Goal: Transaction & Acquisition: Book appointment/travel/reservation

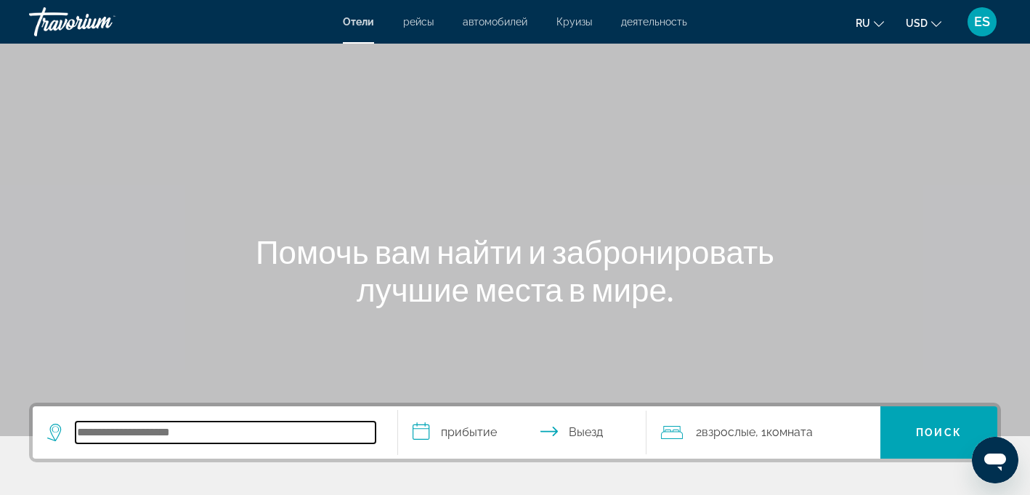
click at [190, 435] on input "Search hotel destination" at bounding box center [226, 432] width 300 height 22
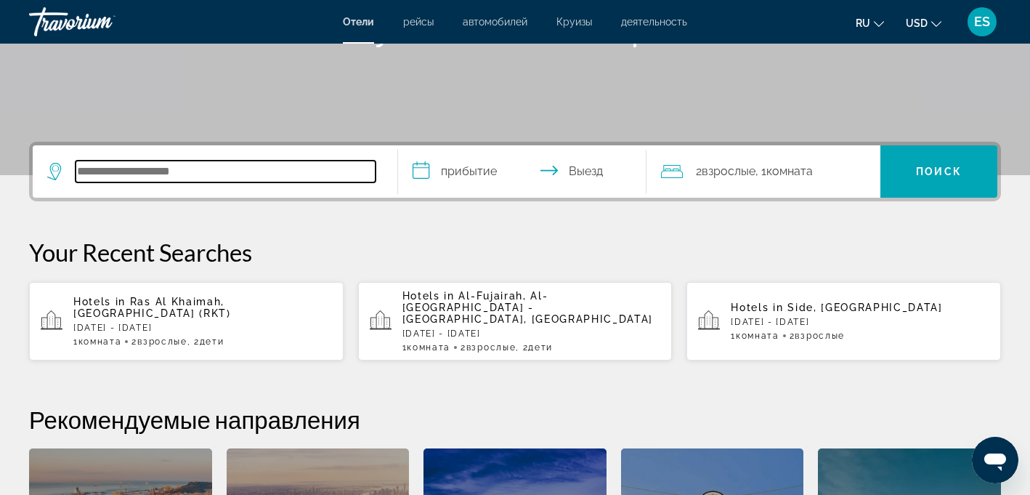
scroll to position [259, 0]
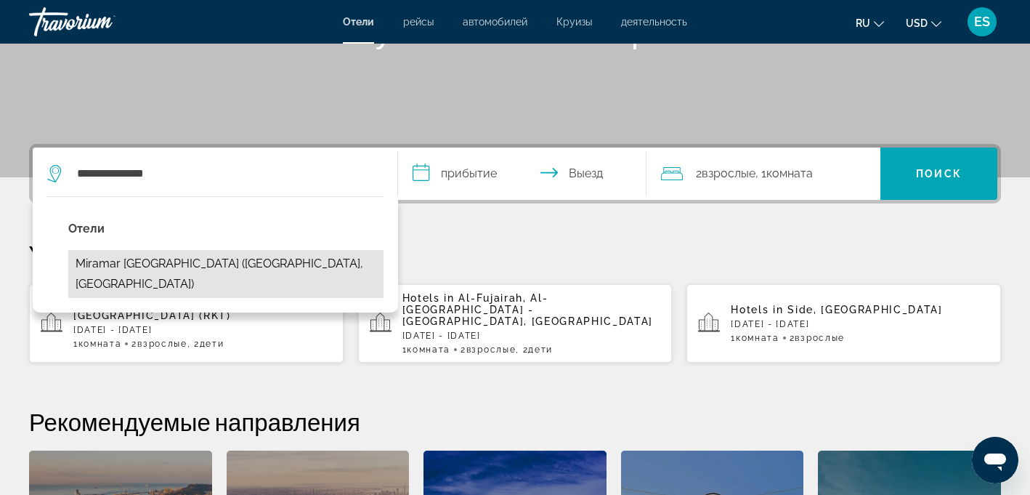
click at [204, 264] on button "Miramar [GEOGRAPHIC_DATA] ([GEOGRAPHIC_DATA], [GEOGRAPHIC_DATA])" at bounding box center [225, 274] width 315 height 48
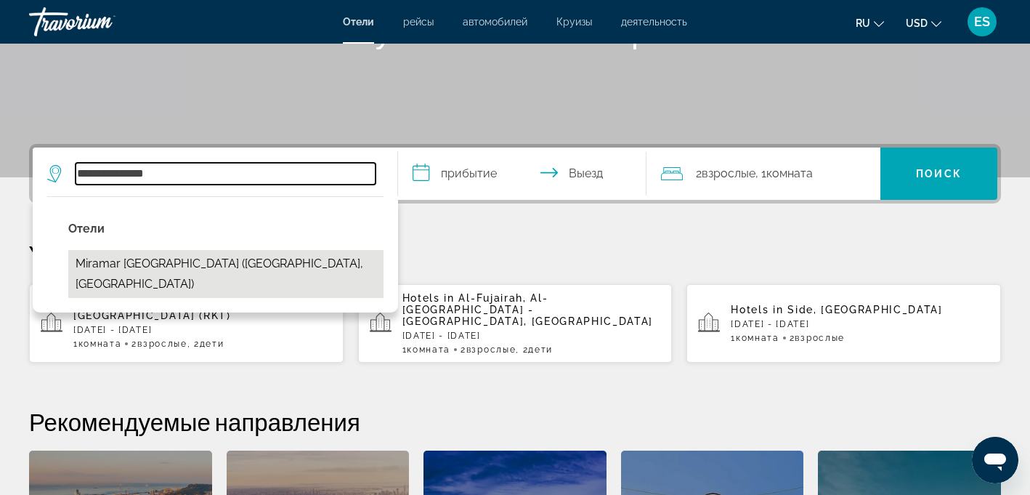
type input "**********"
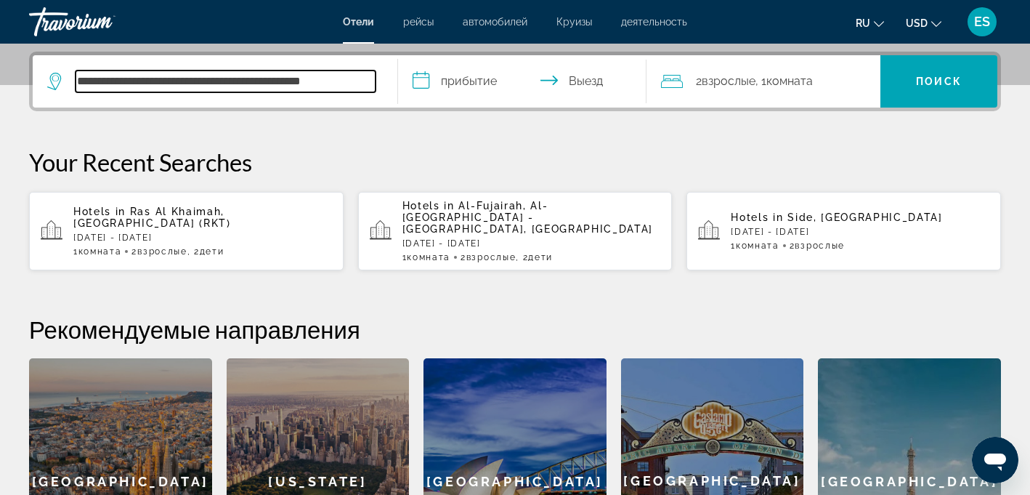
scroll to position [355, 0]
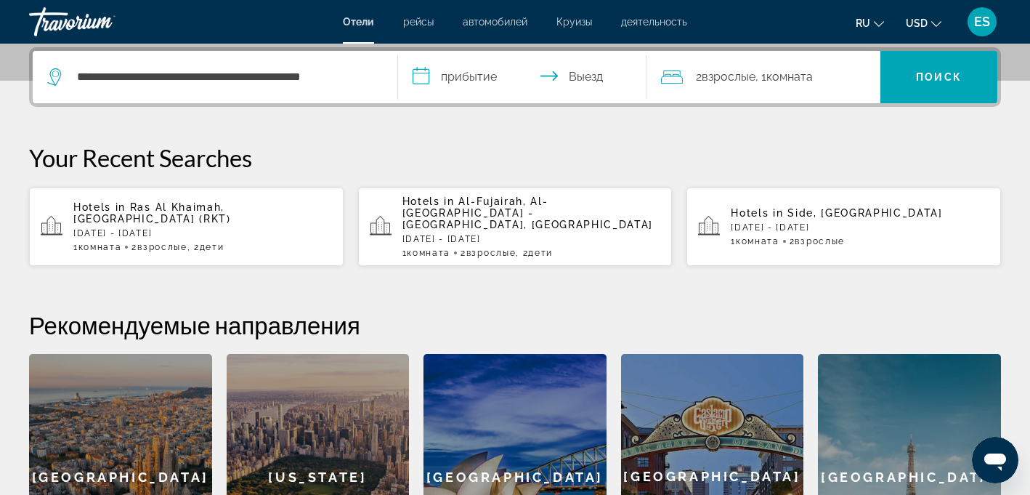
click at [475, 82] on input "**********" at bounding box center [525, 79] width 254 height 57
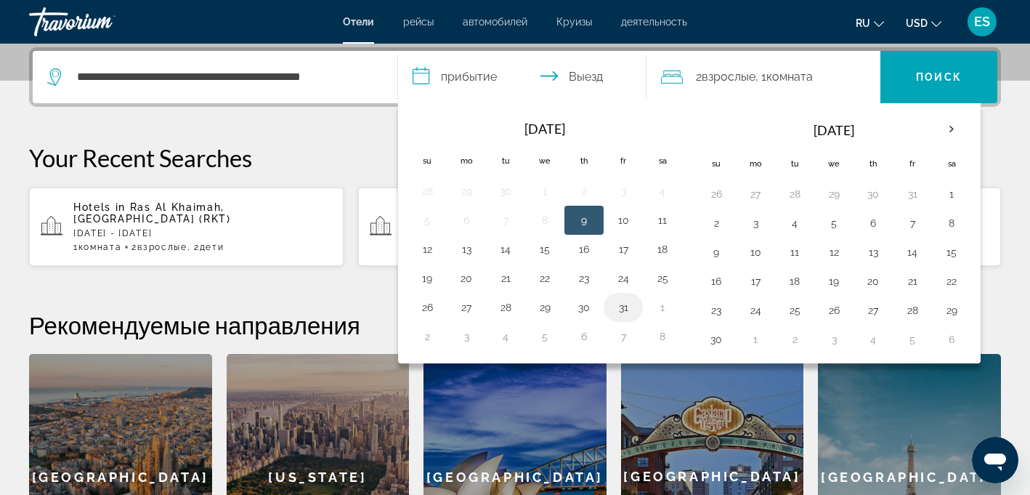
click at [625, 305] on button "31" at bounding box center [623, 307] width 23 height 20
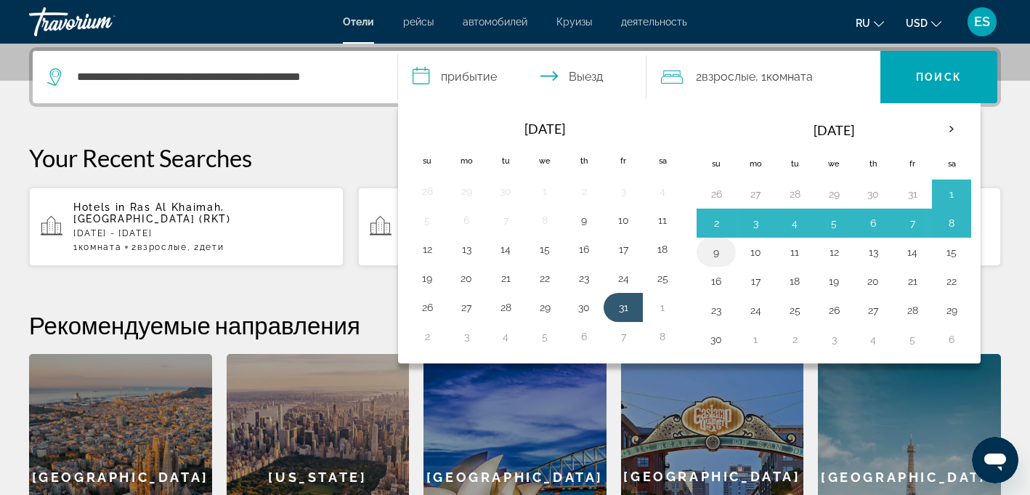
click at [718, 248] on button "9" at bounding box center [716, 252] width 23 height 20
type input "**********"
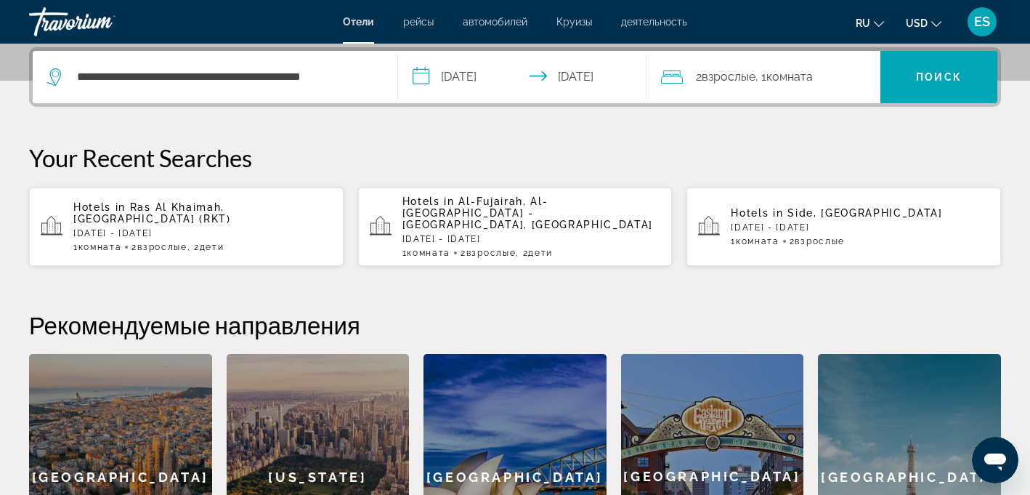
click at [791, 73] on span "Комната" at bounding box center [789, 77] width 46 height 14
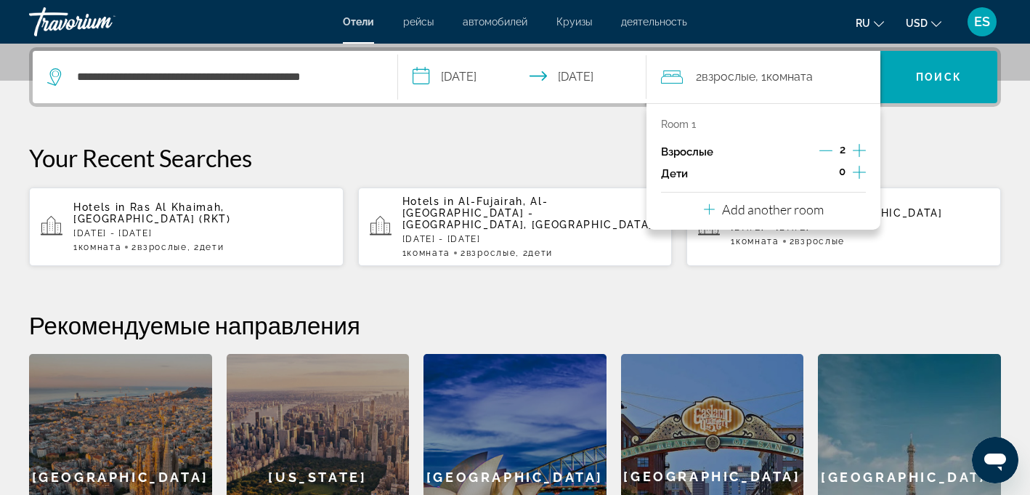
click at [858, 169] on icon "Increment children" at bounding box center [859, 171] width 13 height 17
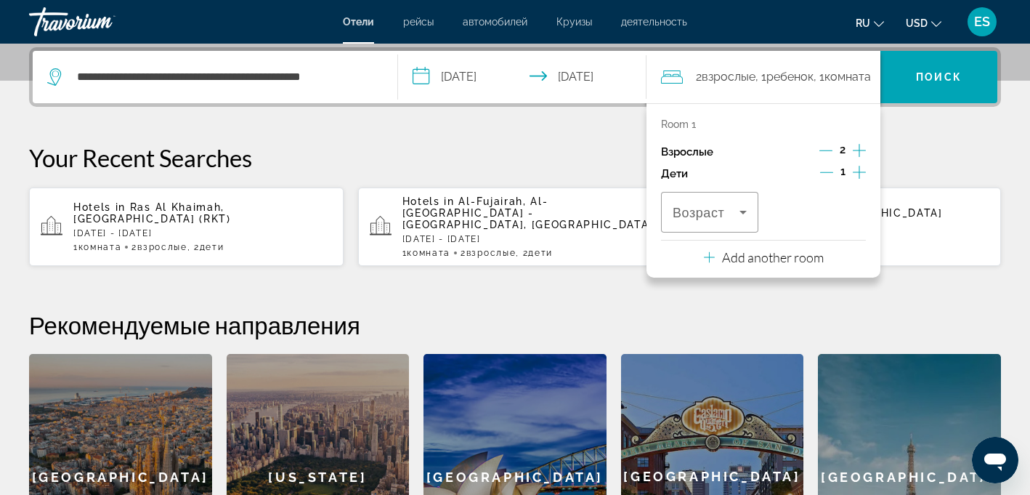
click at [858, 169] on icon "Increment children" at bounding box center [859, 171] width 13 height 17
click at [743, 213] on icon "Travelers: 2 adults, 2 children" at bounding box center [742, 213] width 7 height 4
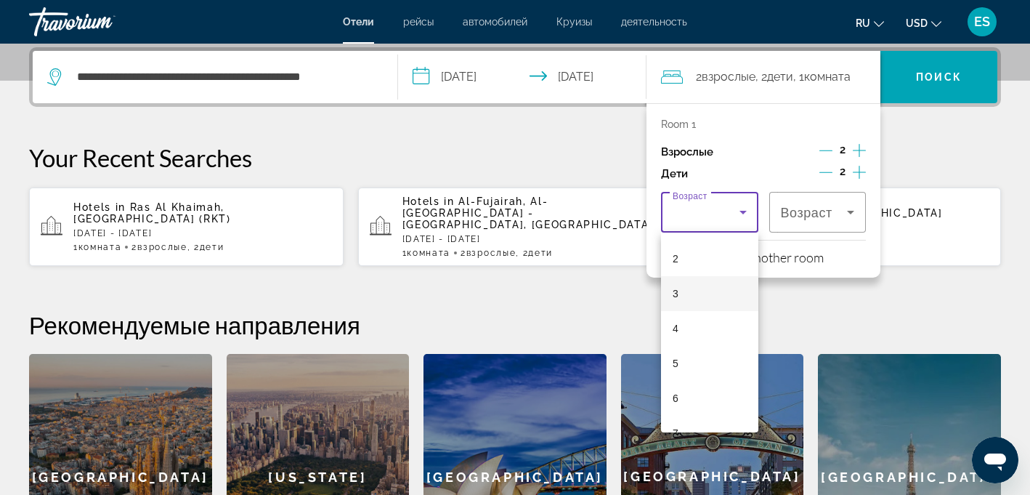
scroll to position [69, 0]
click at [707, 392] on mat-option "6" at bounding box center [709, 395] width 97 height 35
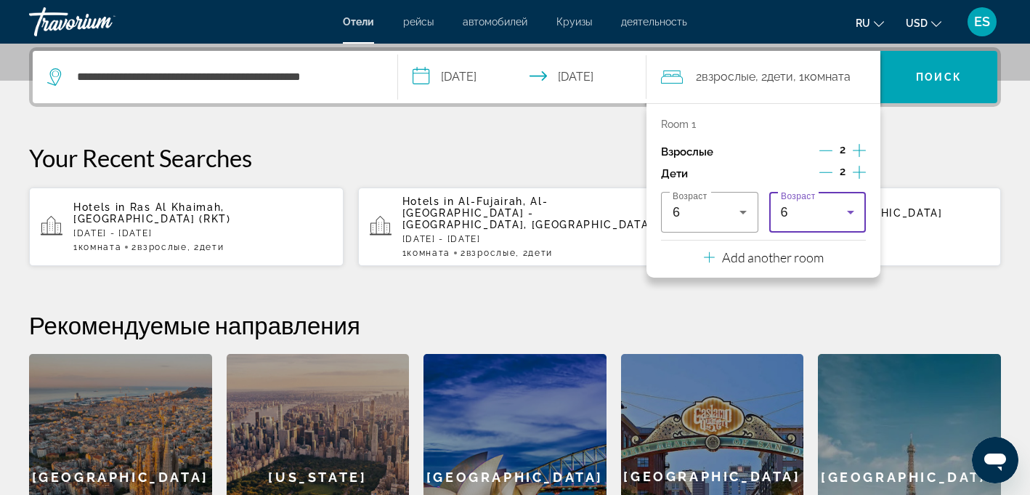
click at [815, 210] on div "6" at bounding box center [814, 211] width 67 height 17
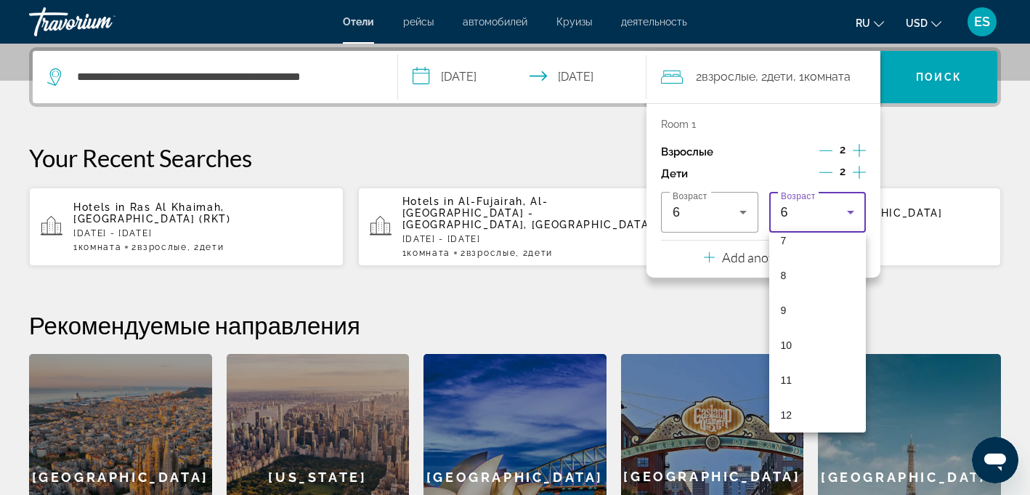
scroll to position [275, 0]
click at [800, 328] on mat-option "10" at bounding box center [817, 329] width 97 height 35
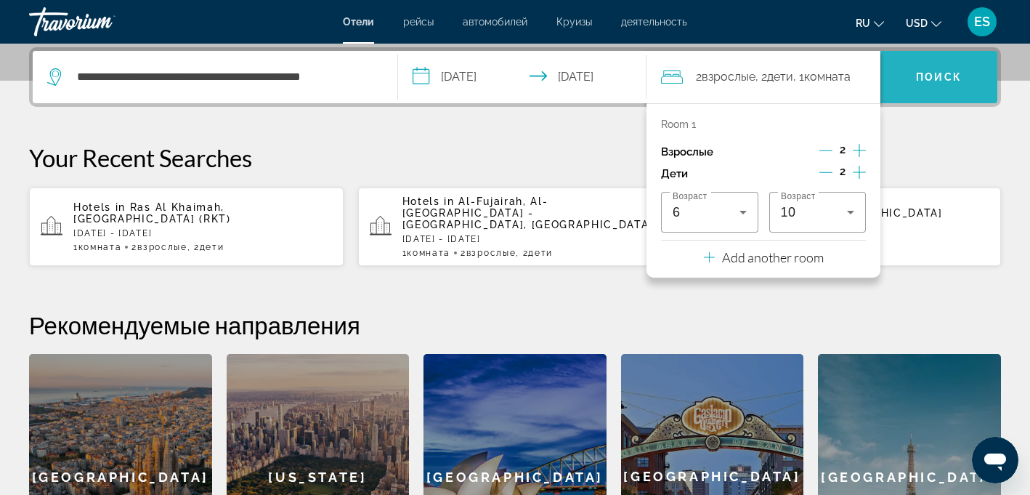
click at [946, 72] on span "Поиск" at bounding box center [939, 77] width 46 height 12
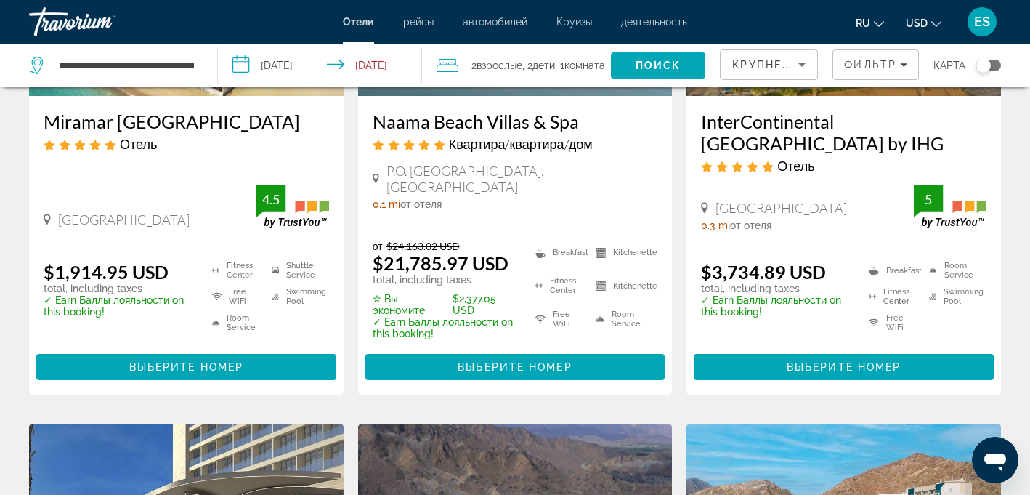
scroll to position [279, 0]
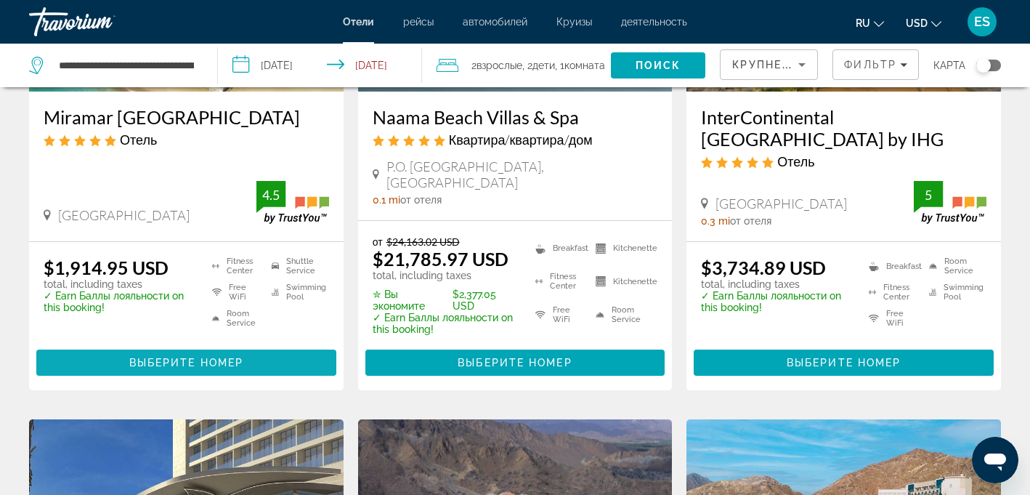
click at [219, 361] on span "Выберите номер" at bounding box center [186, 363] width 114 height 12
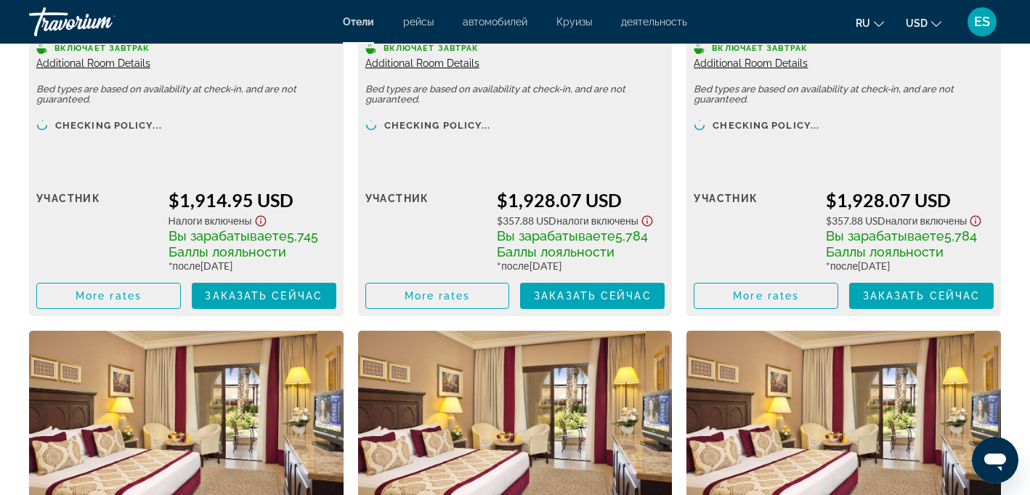
scroll to position [2228, 0]
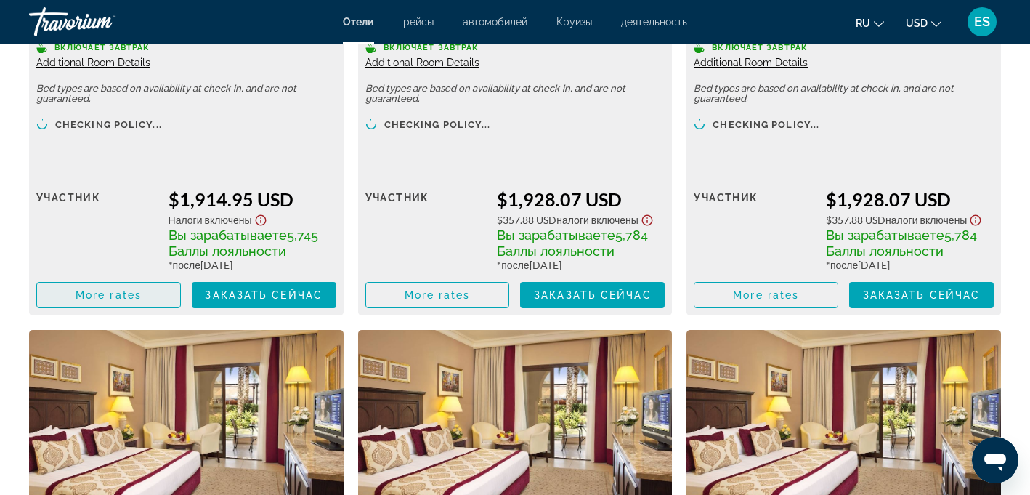
click at [115, 295] on span "More rates" at bounding box center [109, 295] width 66 height 12
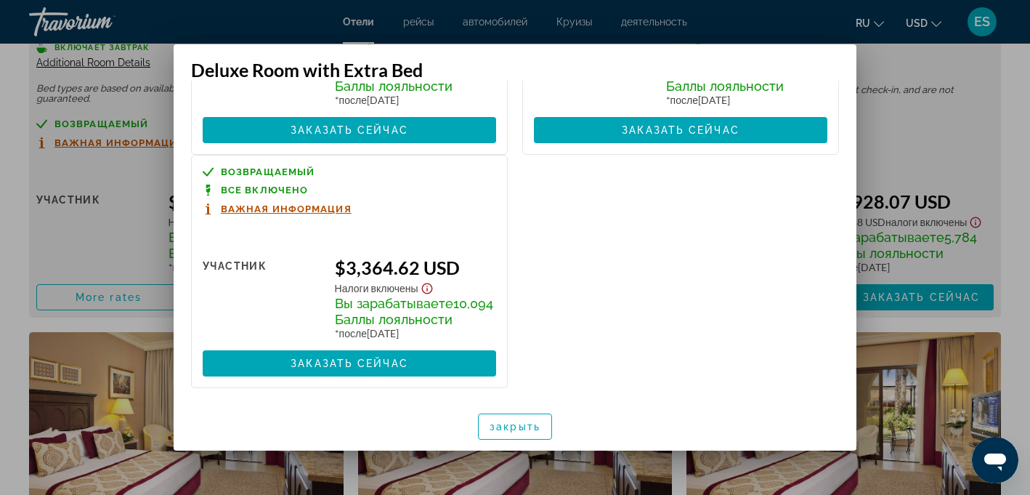
scroll to position [0, 0]
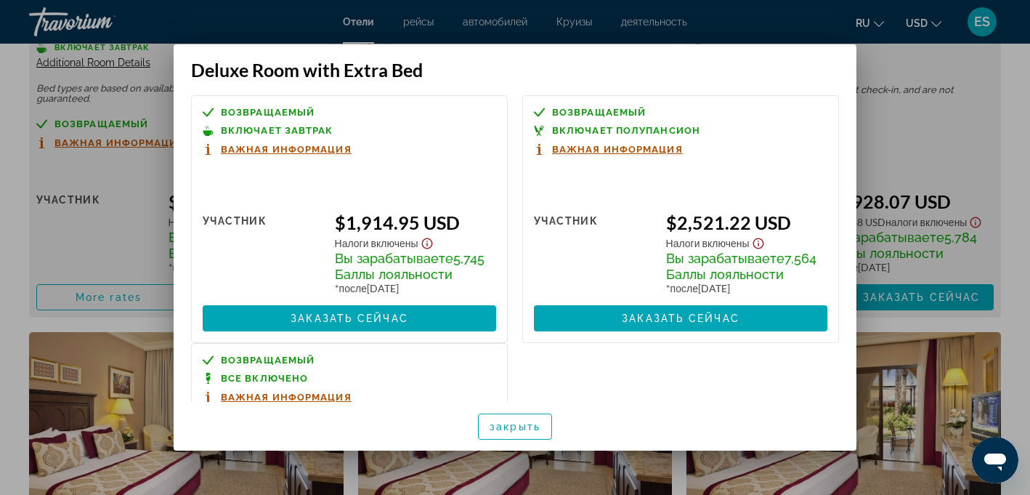
click at [891, 127] on div at bounding box center [515, 247] width 1030 height 495
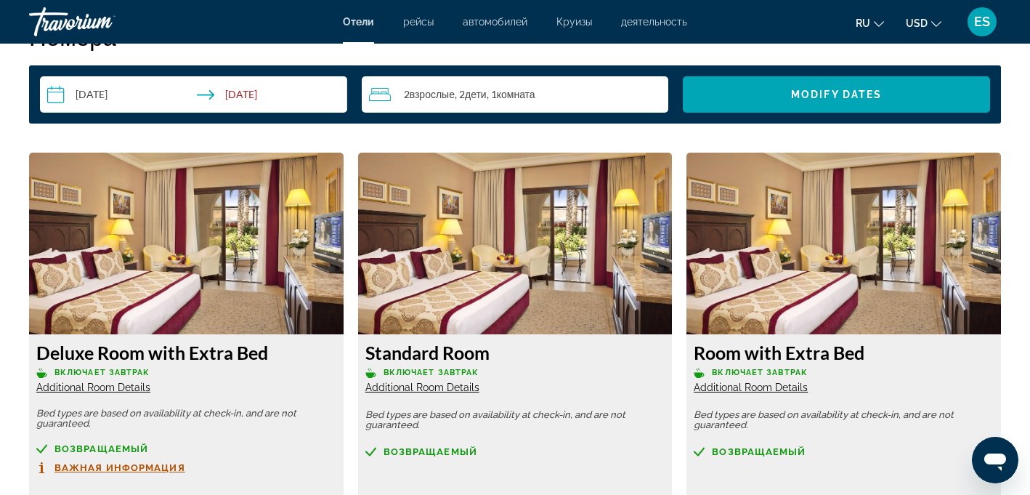
scroll to position [1835, 0]
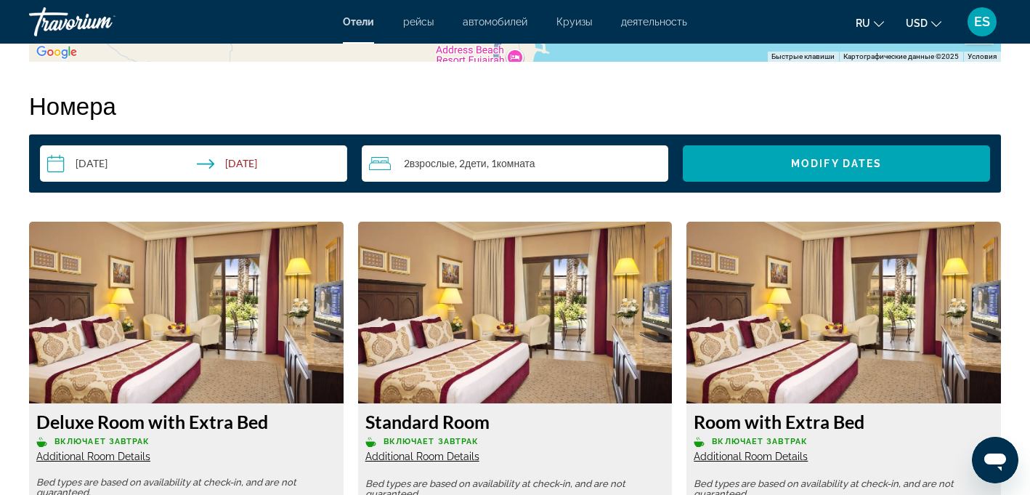
click at [206, 166] on input "**********" at bounding box center [196, 165] width 313 height 41
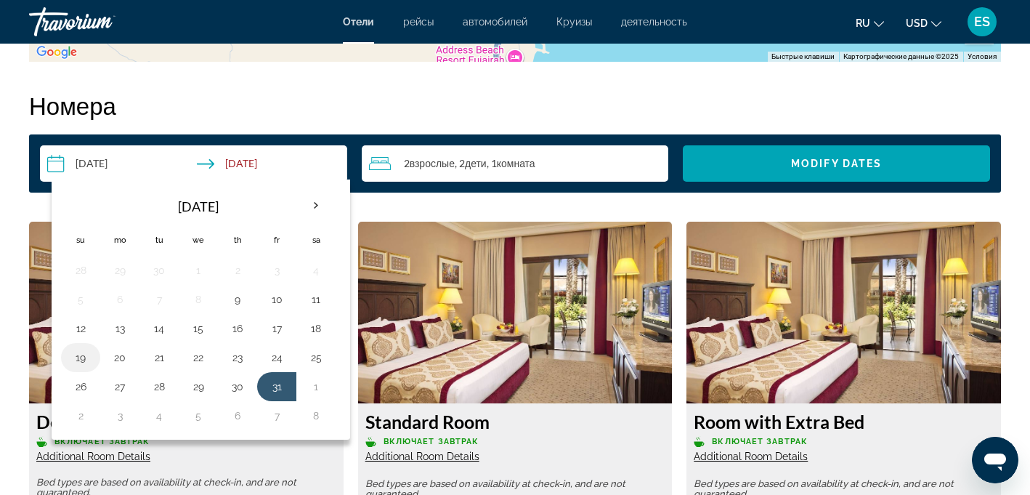
click at [84, 355] on button "19" at bounding box center [80, 357] width 23 height 20
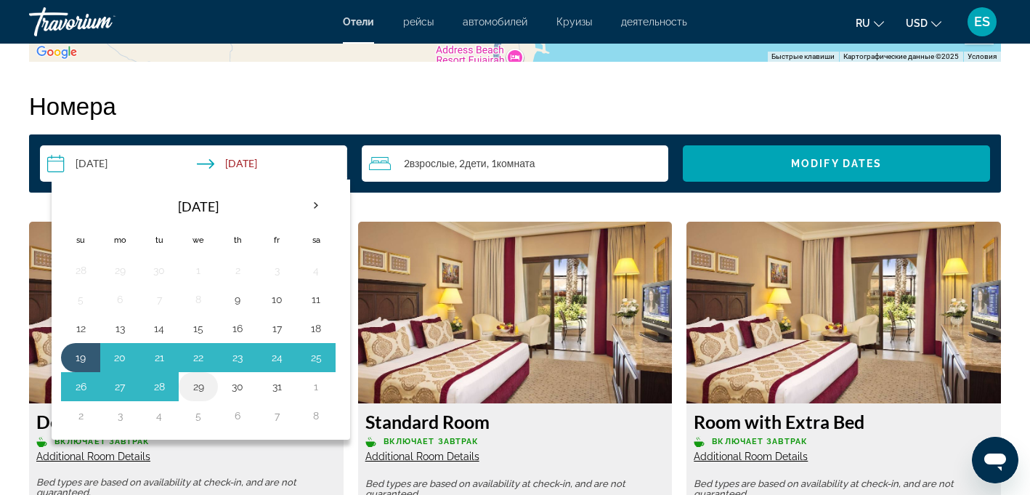
click at [202, 386] on button "29" at bounding box center [198, 386] width 23 height 20
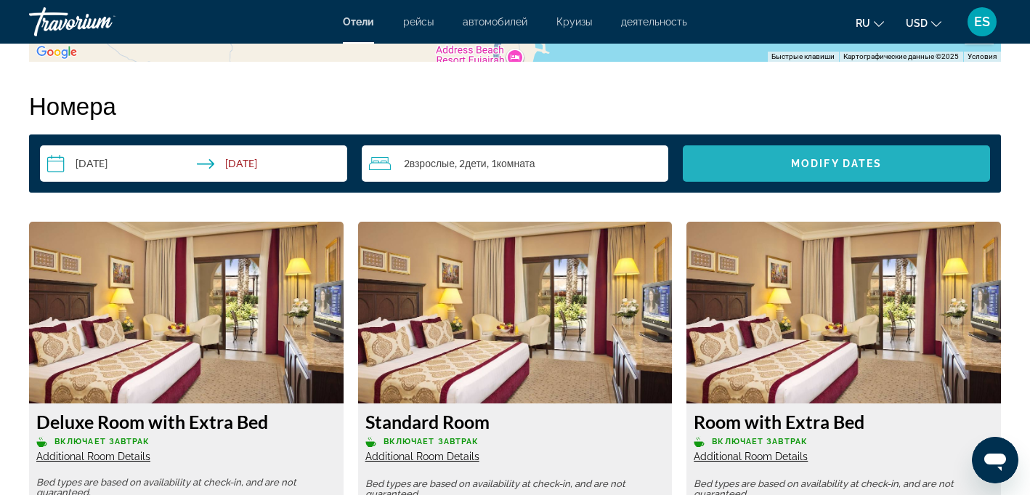
click at [787, 163] on span "Search widget" at bounding box center [836, 163] width 307 height 35
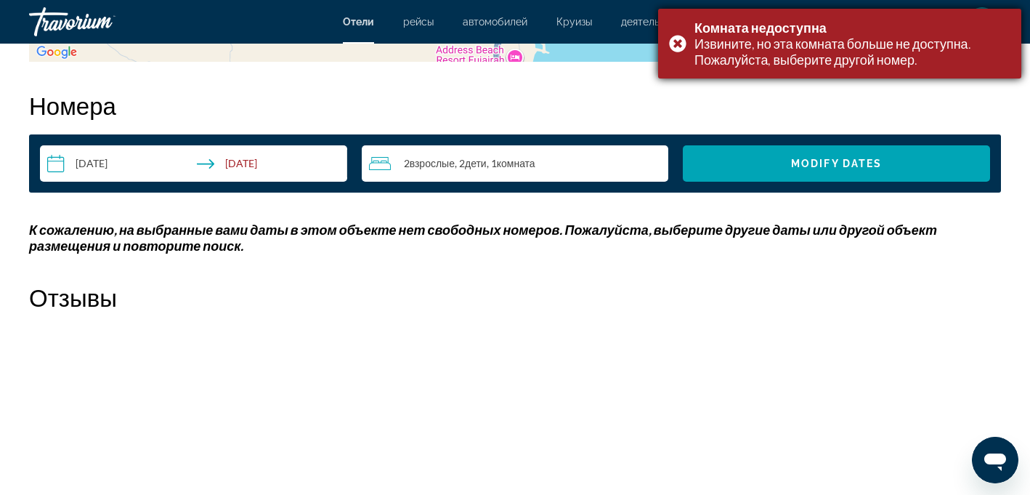
click at [681, 45] on div "Комната недоступна Извините, но эта комната больше не доступна. Пожалуйста, выб…" at bounding box center [839, 44] width 363 height 70
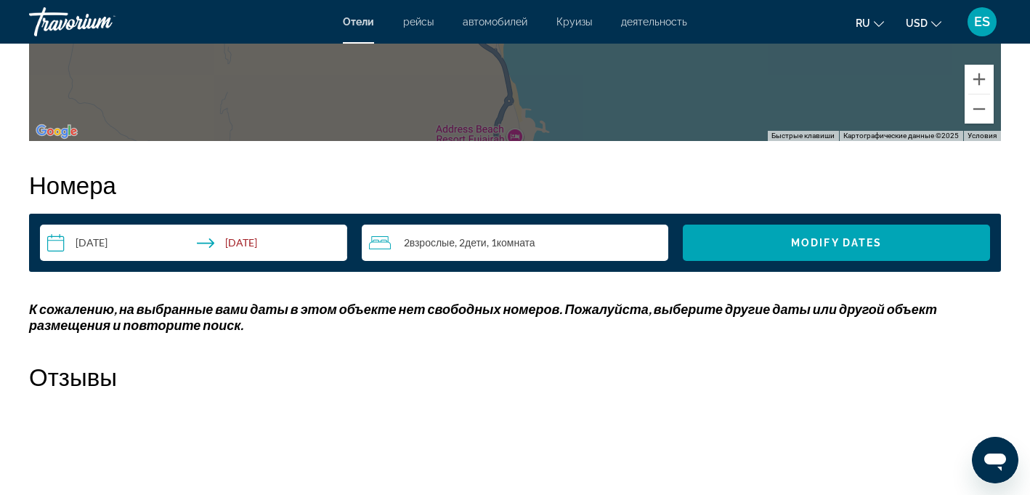
scroll to position [1756, 0]
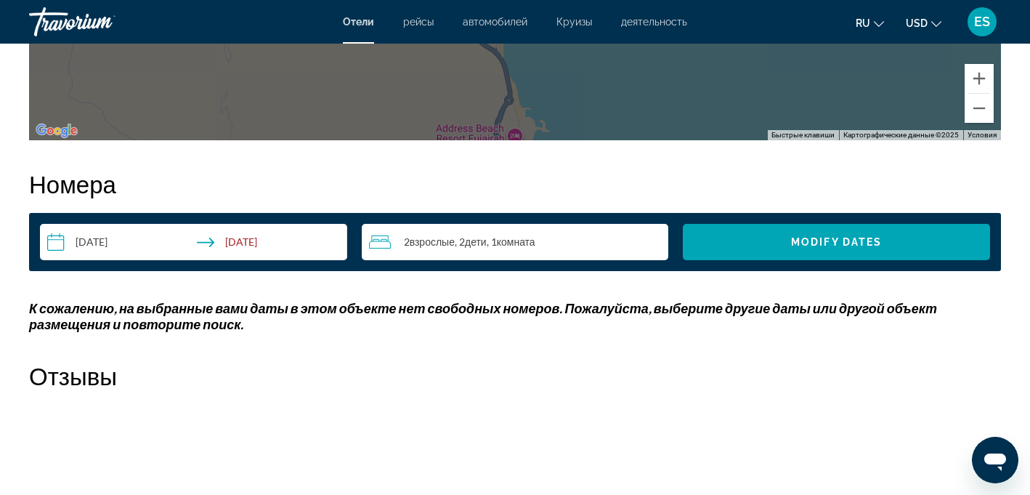
click at [207, 242] on input "**********" at bounding box center [196, 244] width 313 height 41
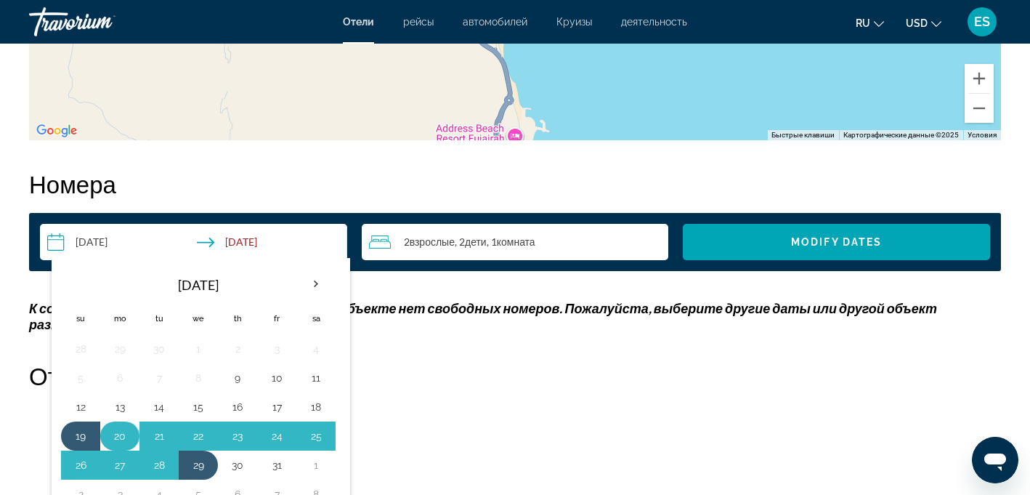
click at [121, 434] on button "20" at bounding box center [119, 436] width 23 height 20
click at [238, 463] on button "30" at bounding box center [237, 465] width 23 height 20
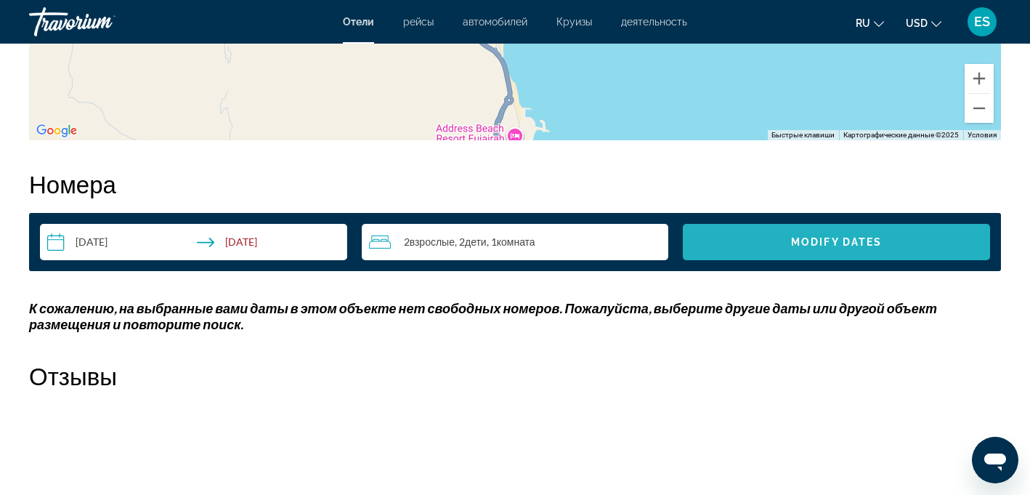
click at [800, 241] on span "Modify Dates" at bounding box center [836, 242] width 91 height 12
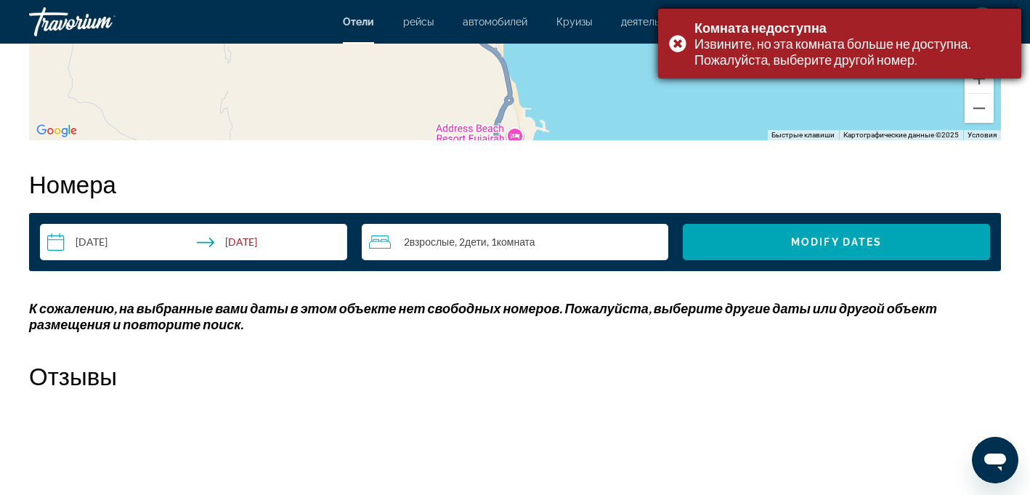
click at [679, 45] on div "Комната недоступна Извините, но эта комната больше не доступна. Пожалуйста, выб…" at bounding box center [839, 44] width 363 height 70
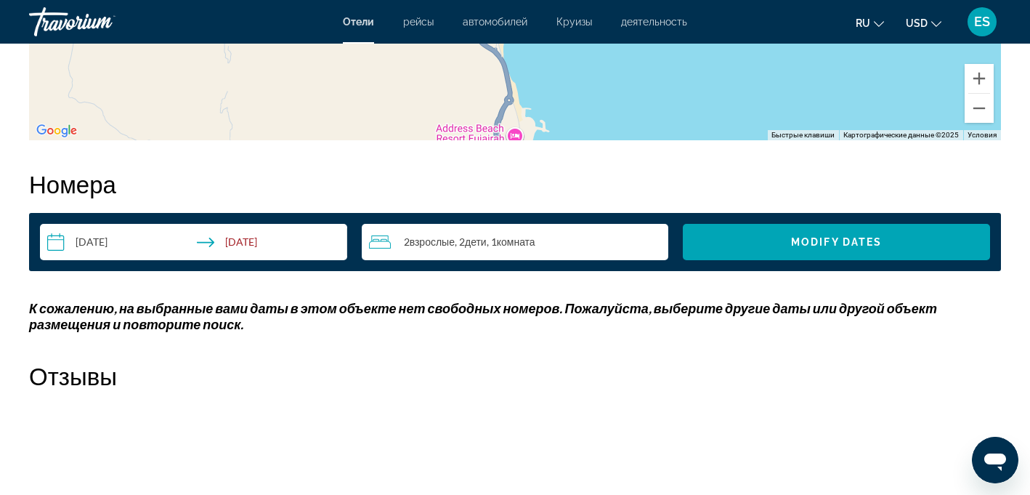
click at [231, 238] on input "**********" at bounding box center [196, 244] width 313 height 41
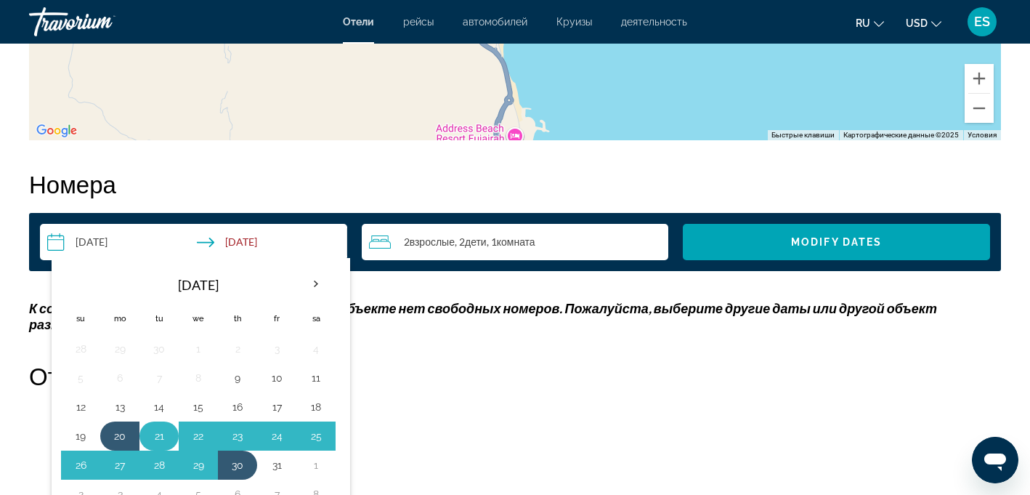
click at [161, 430] on button "21" at bounding box center [158, 436] width 23 height 20
click at [235, 464] on button "30" at bounding box center [237, 465] width 23 height 20
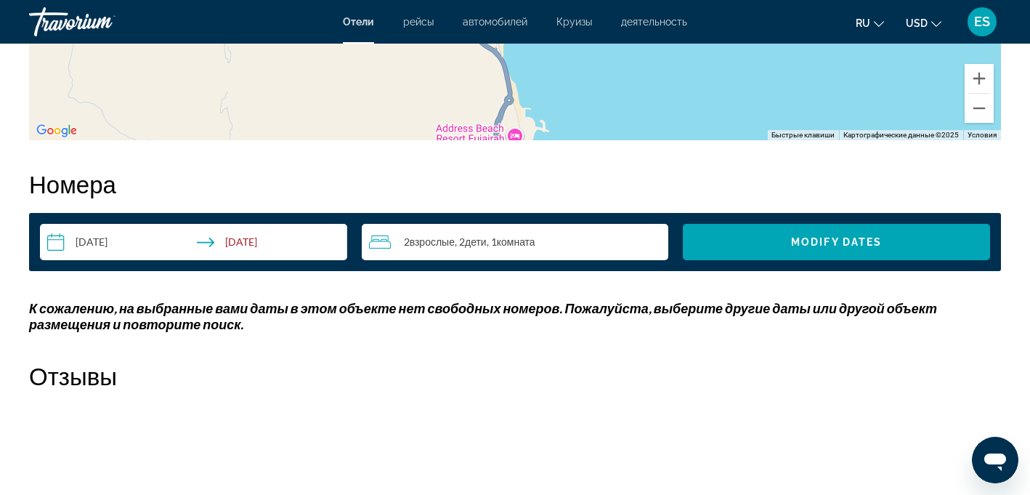
click at [198, 243] on input "**********" at bounding box center [196, 244] width 313 height 41
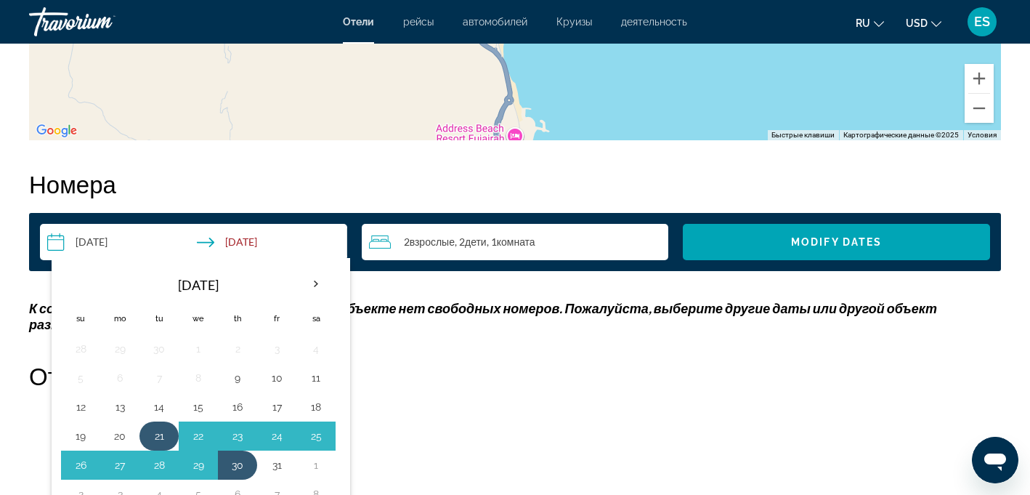
click at [157, 434] on button "21" at bounding box center [158, 436] width 23 height 20
click at [197, 463] on button "29" at bounding box center [198, 465] width 23 height 20
type input "**********"
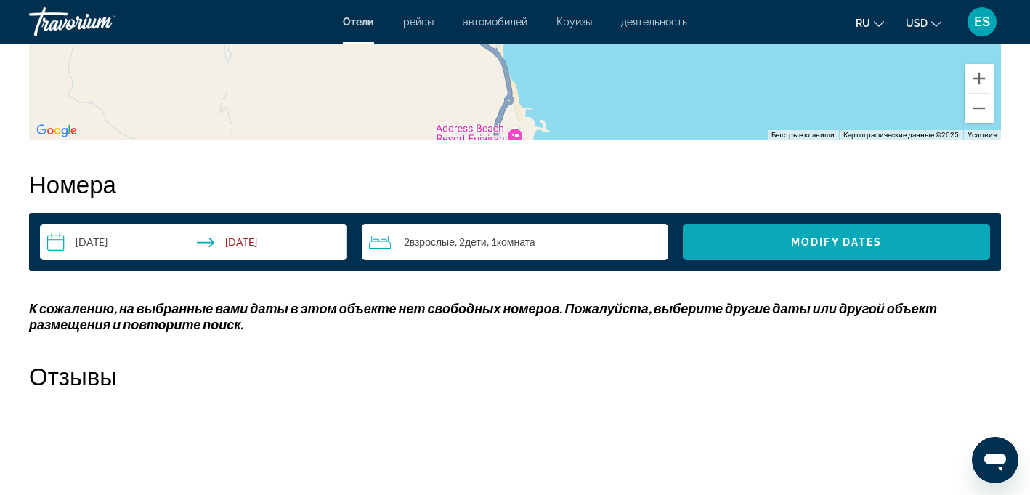
click at [791, 238] on span "Modify Dates" at bounding box center [836, 242] width 91 height 12
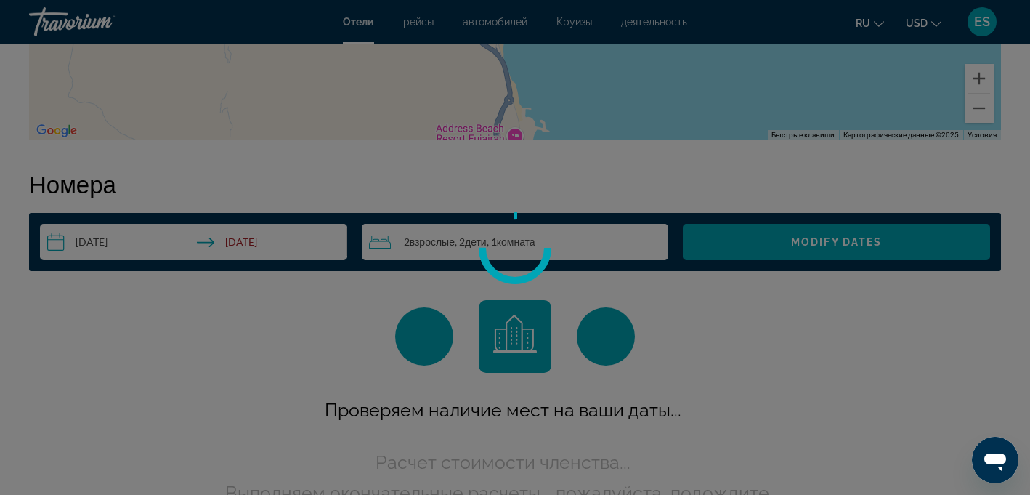
scroll to position [1838, 0]
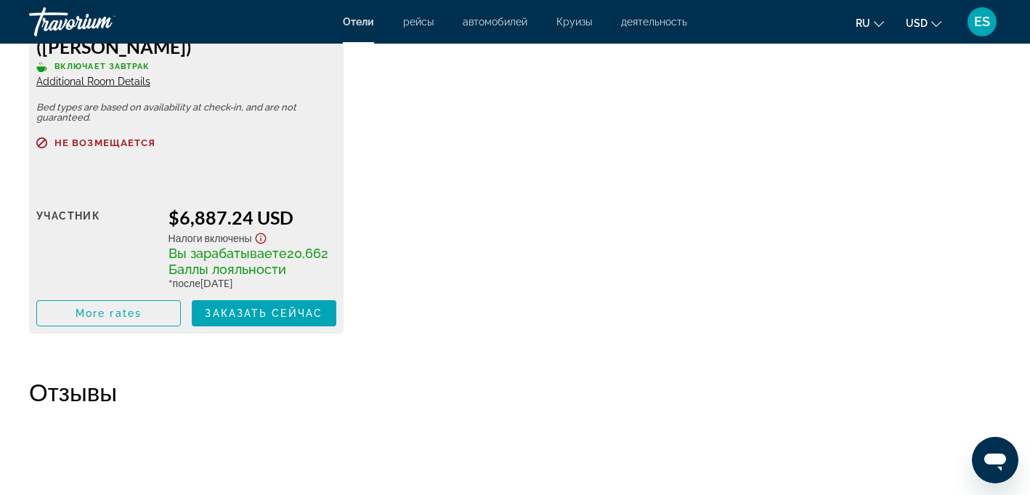
scroll to position [2234, 0]
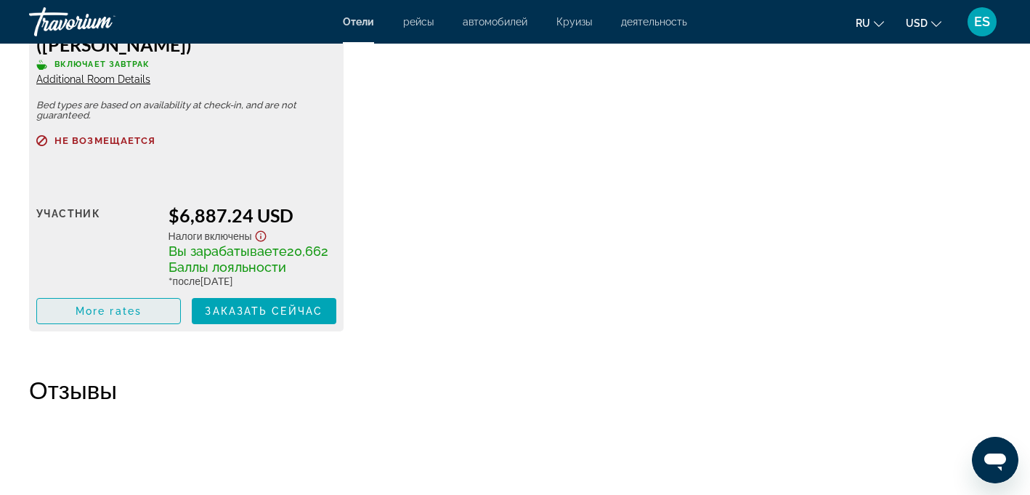
click at [107, 310] on span "More rates" at bounding box center [109, 311] width 66 height 12
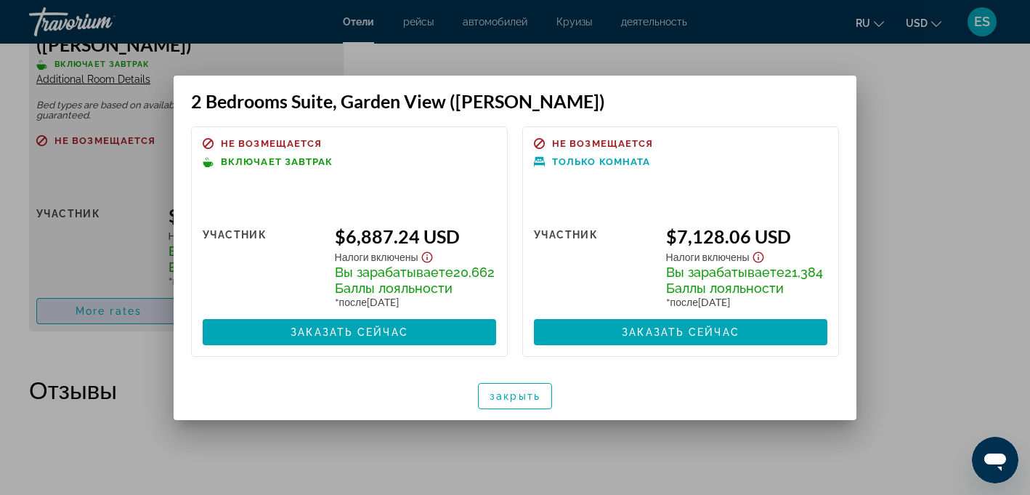
scroll to position [0, 0]
click at [525, 402] on span "закрыть" at bounding box center [515, 396] width 51 height 12
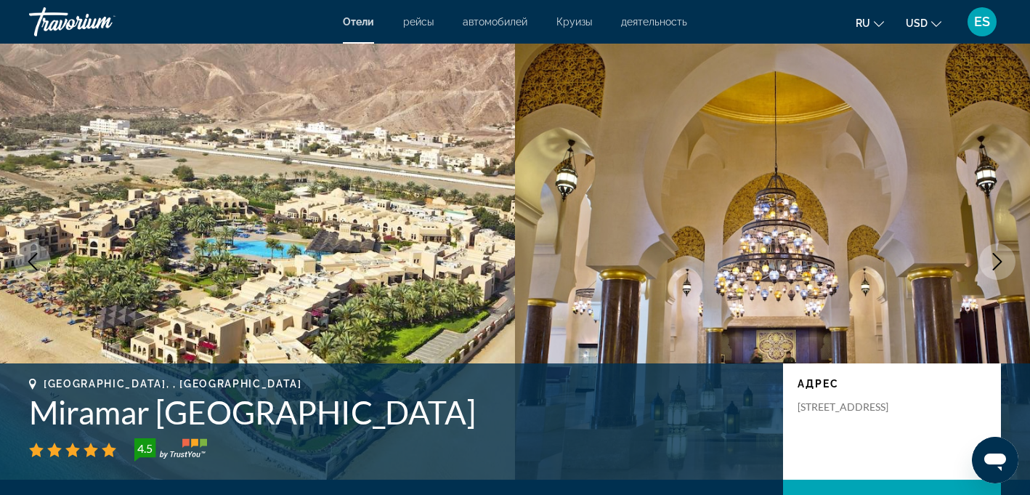
click at [363, 22] on span "Отели" at bounding box center [358, 22] width 31 height 12
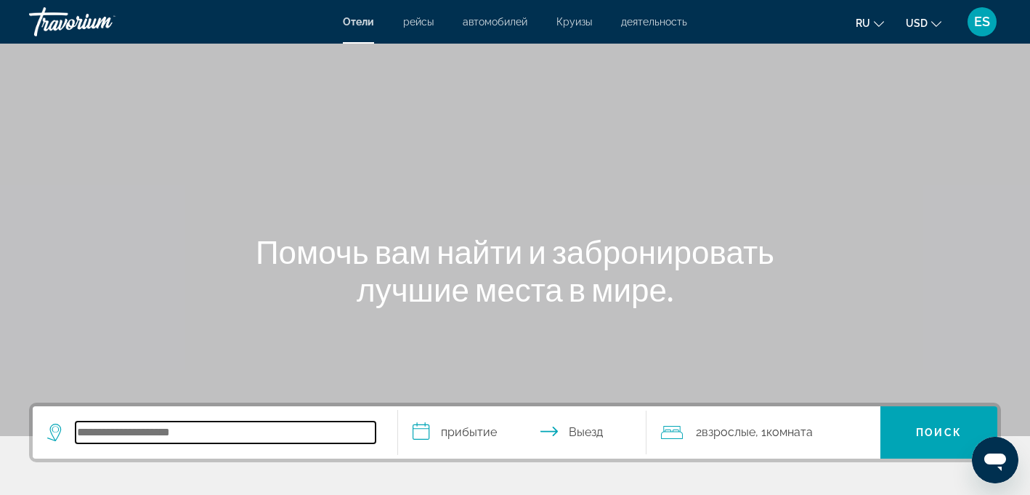
click at [182, 426] on input "Search hotel destination" at bounding box center [226, 432] width 300 height 22
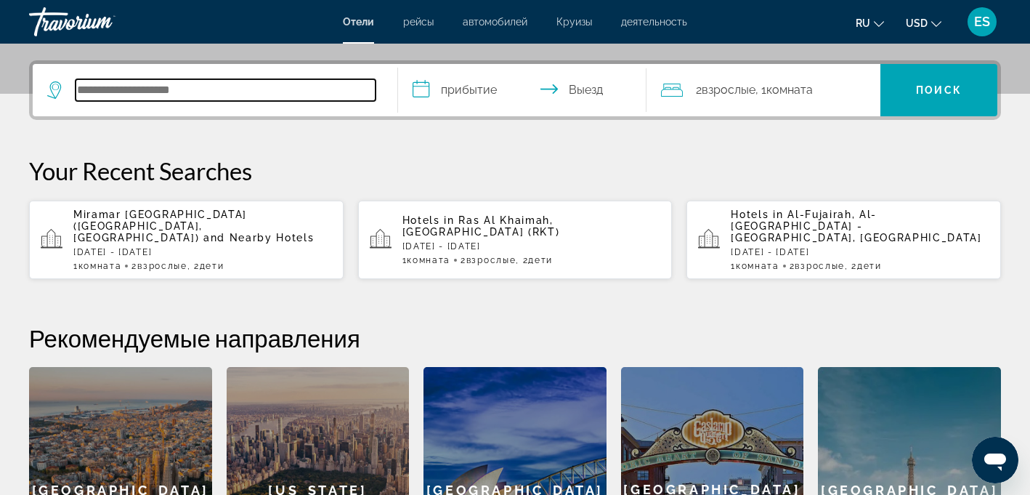
scroll to position [355, 0]
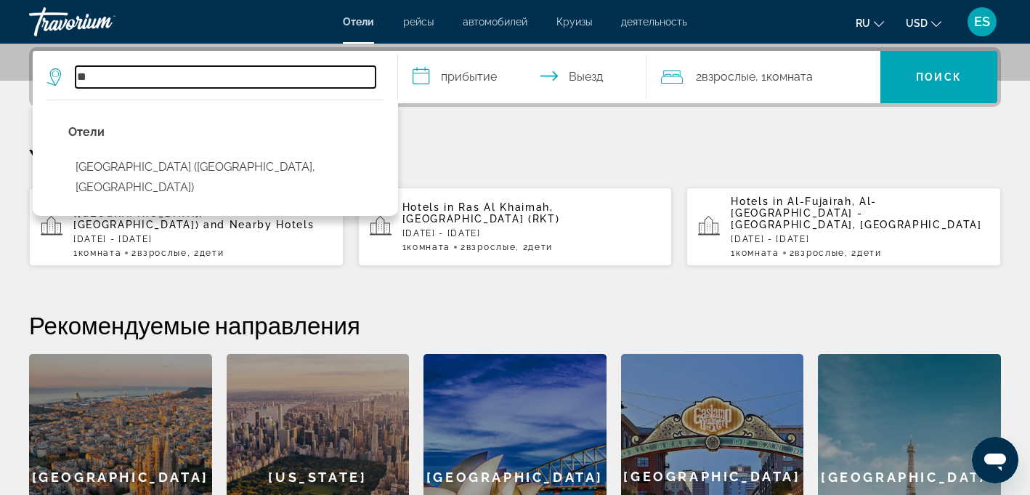
type input "*"
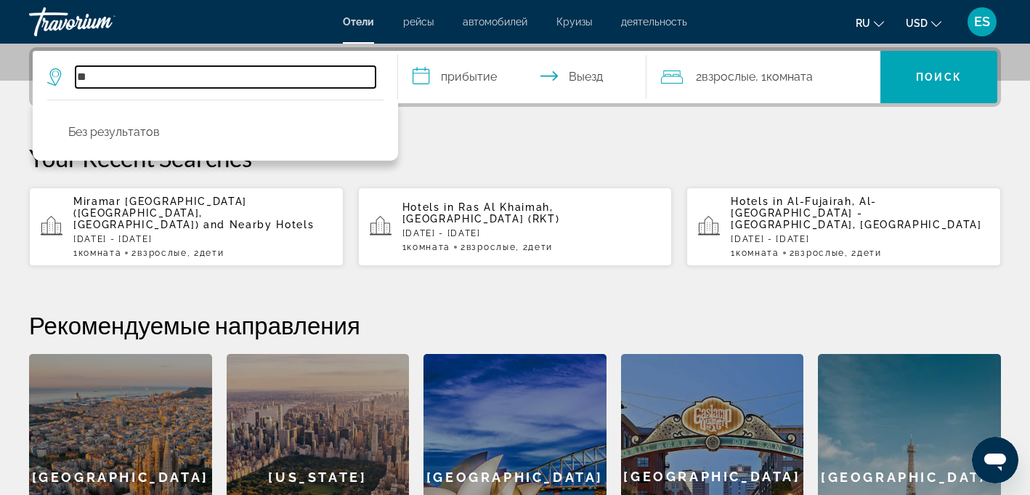
type input "*"
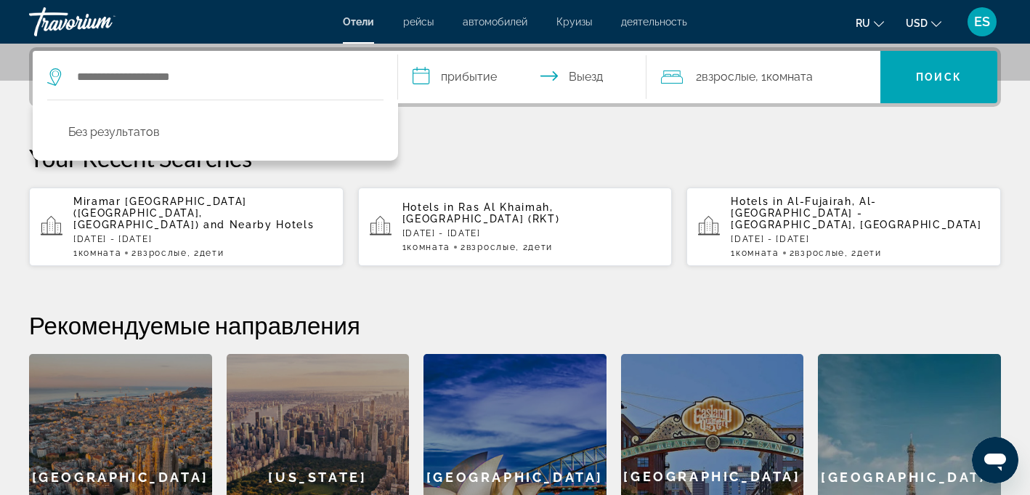
click at [575, 137] on div "**********" at bounding box center [515, 323] width 1030 height 552
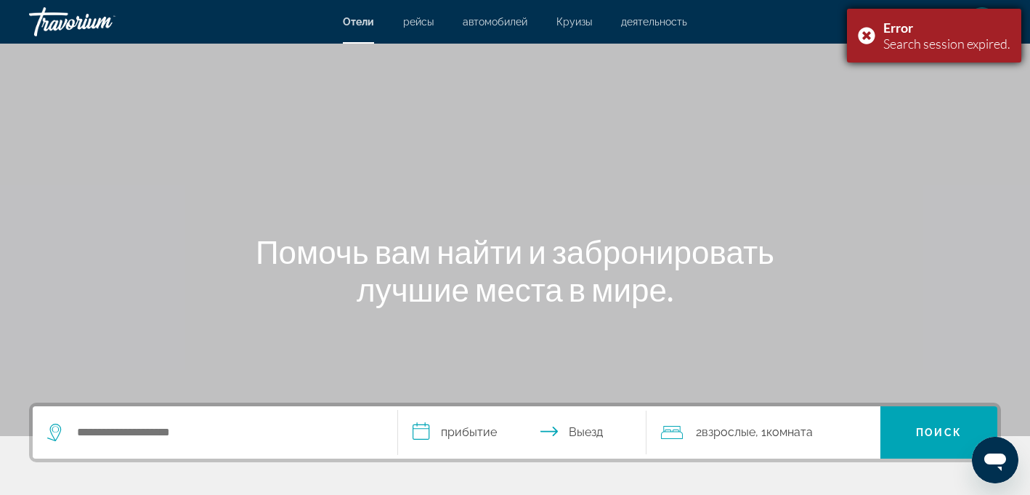
click at [872, 36] on div "Error Search session expired." at bounding box center [934, 36] width 174 height 54
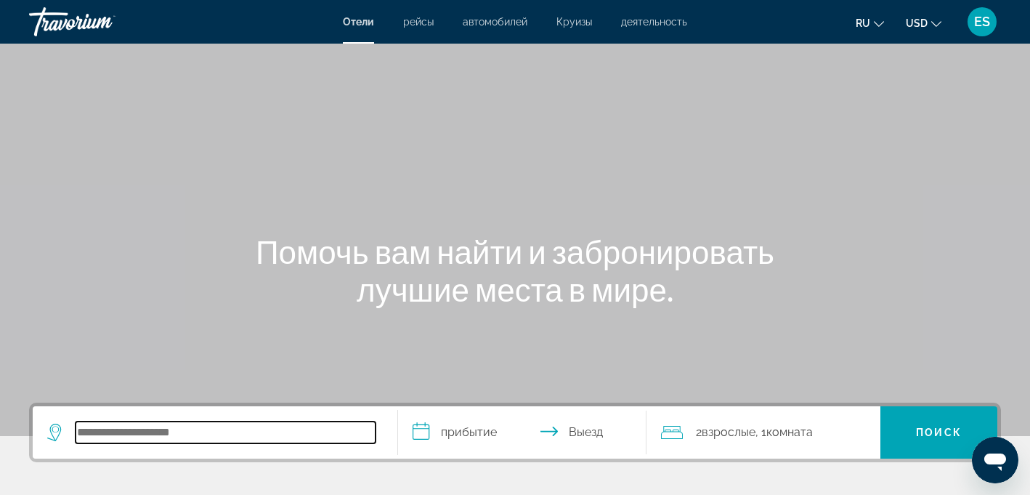
click at [115, 426] on input "Search hotel destination" at bounding box center [226, 432] width 300 height 22
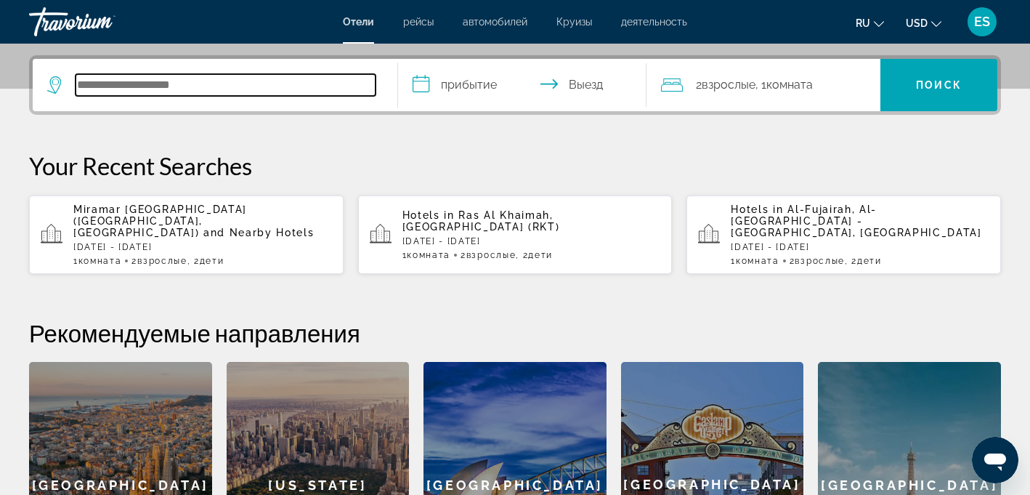
scroll to position [355, 0]
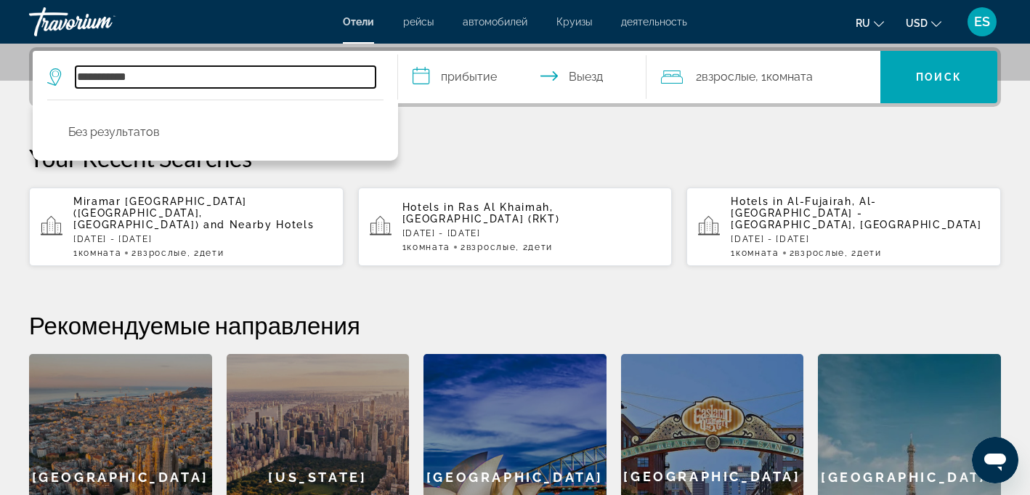
type input "**********"
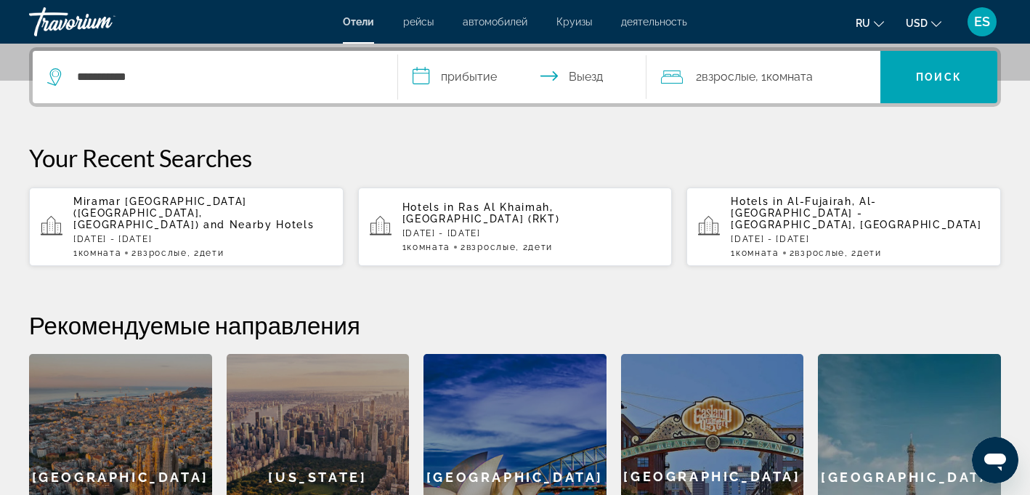
drag, startPoint x: 260, startPoint y: 202, endPoint x: 319, endPoint y: 209, distance: 59.3
click at [319, 209] on p "Miramar Al Aqah Beach Resort (Al Fujairah City, AE) and Nearby Hotels" at bounding box center [202, 212] width 259 height 35
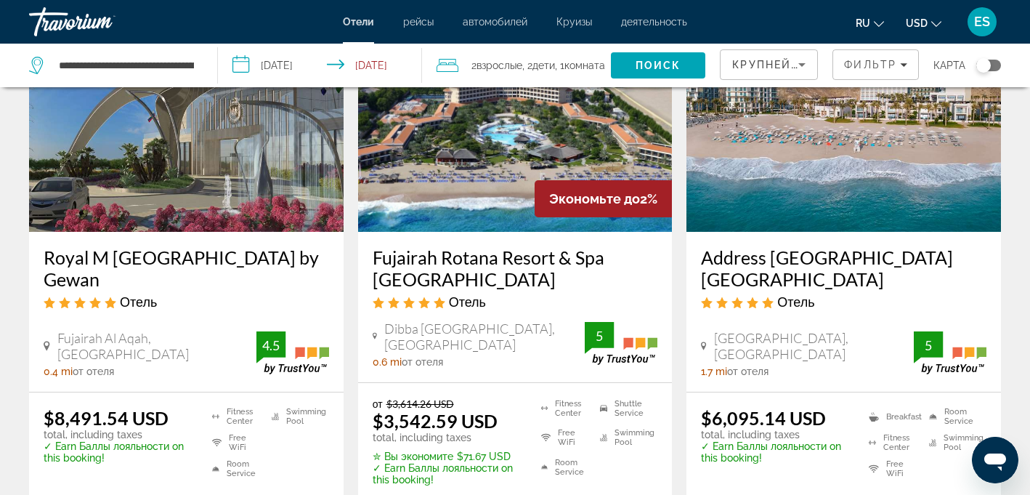
scroll to position [702, 0]
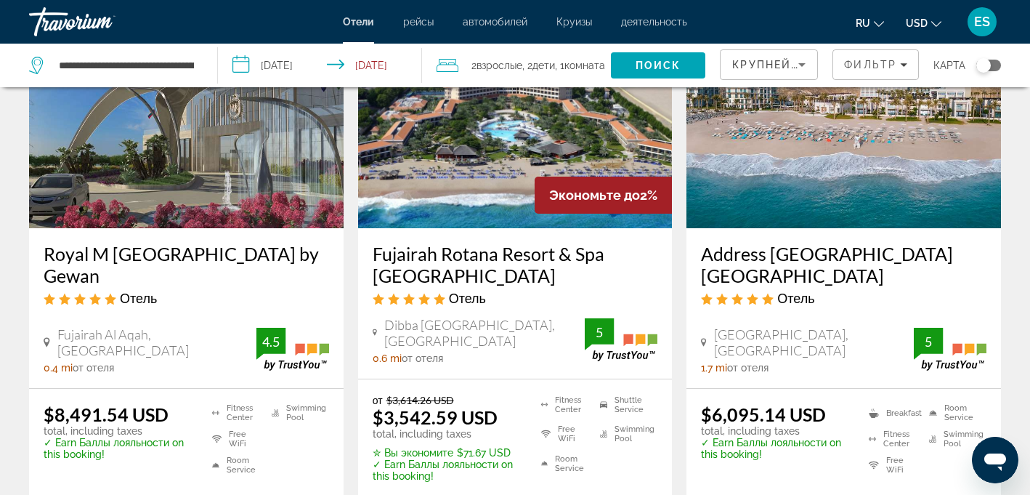
click at [492, 154] on img "Main content" at bounding box center [515, 112] width 315 height 232
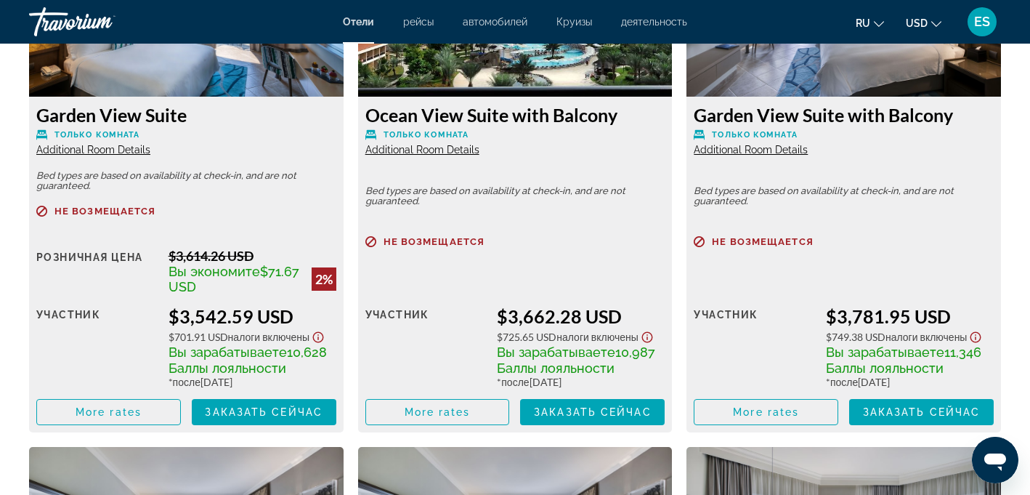
scroll to position [2142, 0]
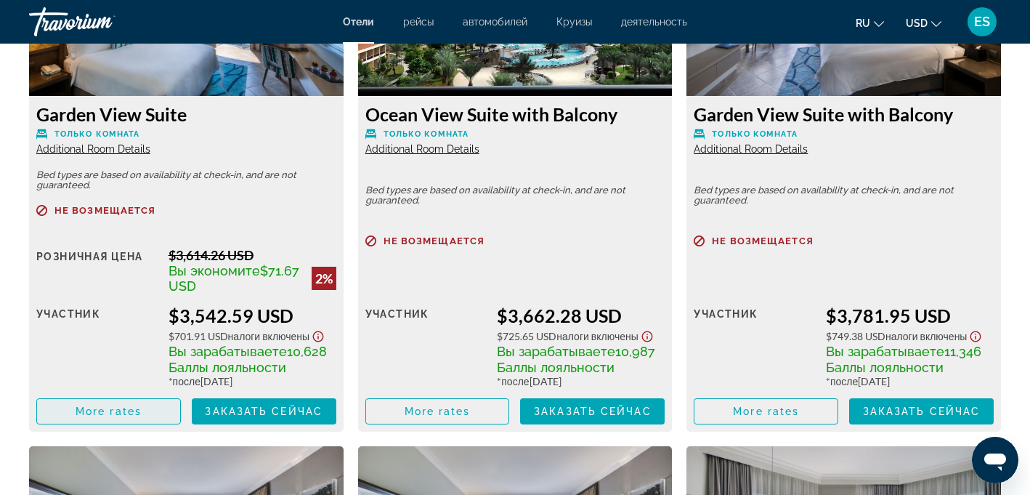
click at [137, 407] on span "More rates" at bounding box center [109, 411] width 66 height 12
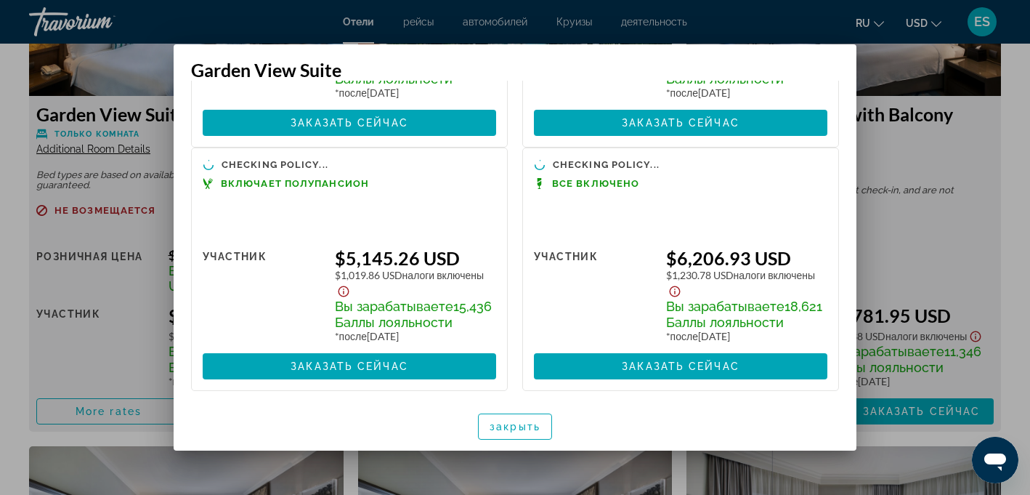
scroll to position [511, 0]
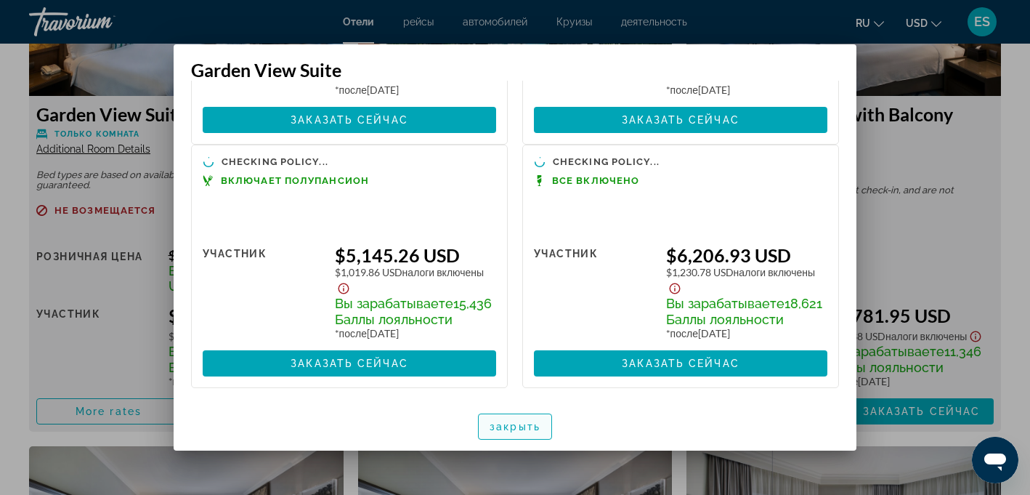
click at [533, 429] on span "закрыть" at bounding box center [515, 427] width 51 height 12
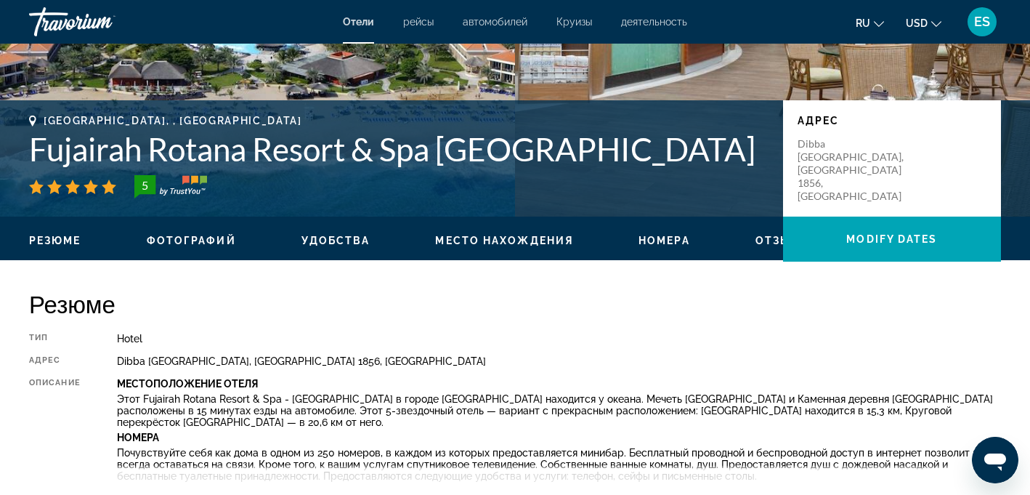
scroll to position [0, 0]
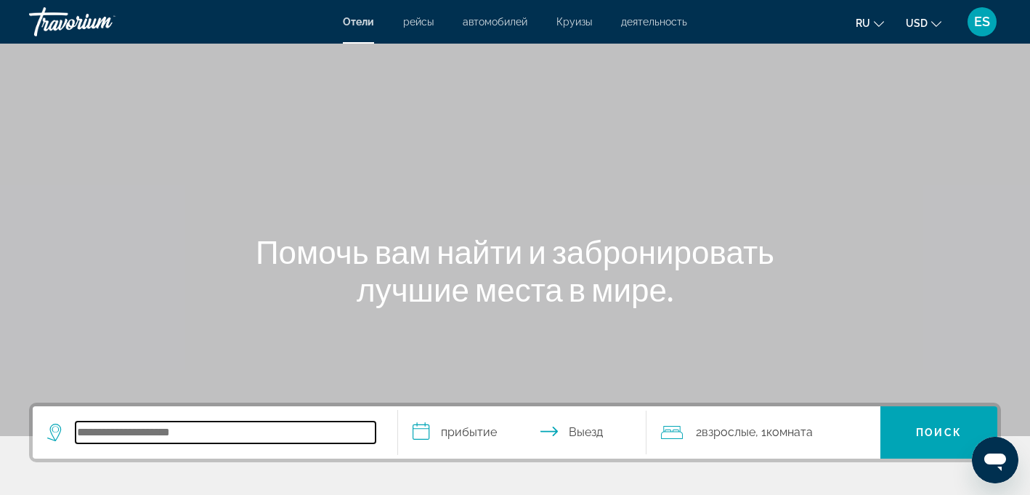
click at [208, 429] on input "Search hotel destination" at bounding box center [226, 432] width 300 height 22
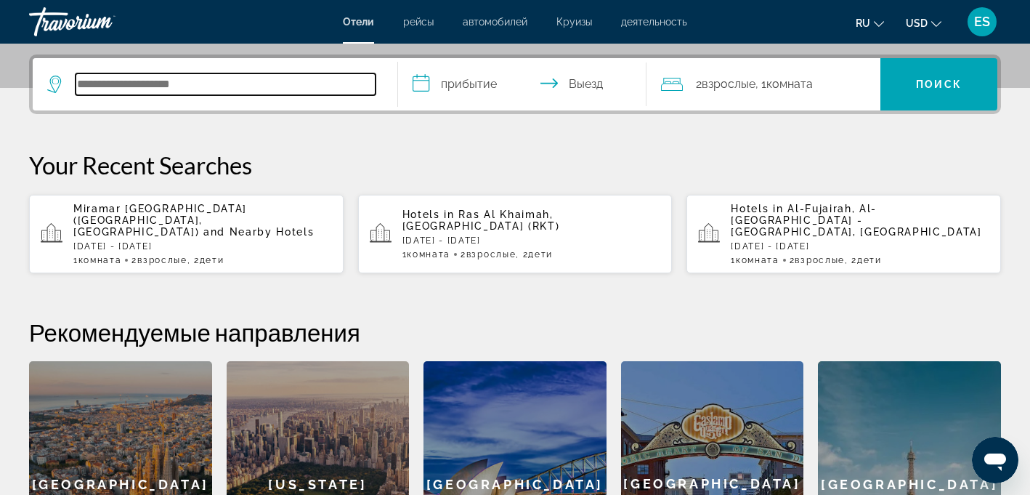
scroll to position [355, 0]
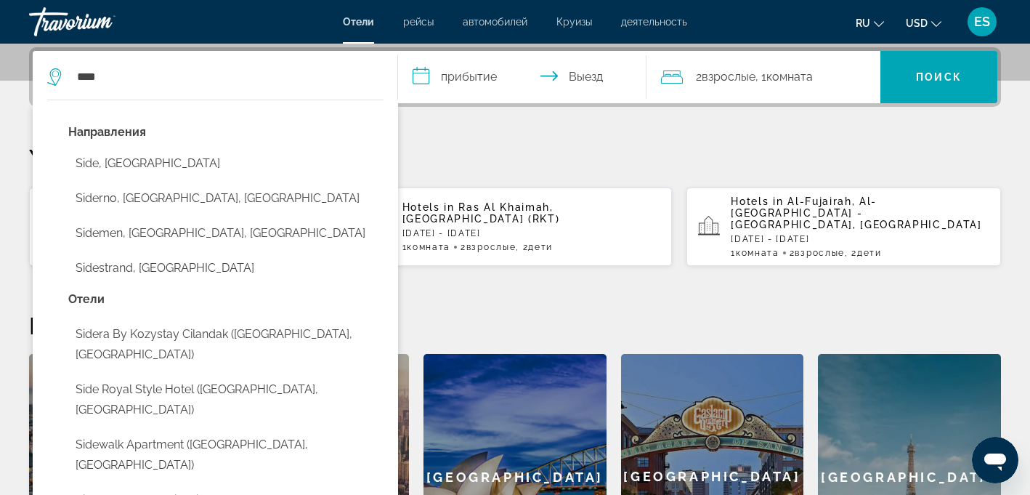
click at [209, 147] on div "Направления Side, [GEOGRAPHIC_DATA] Siderno, [GEOGRAPHIC_DATA], [GEOGRAPHIC_DAT…" at bounding box center [225, 205] width 315 height 167
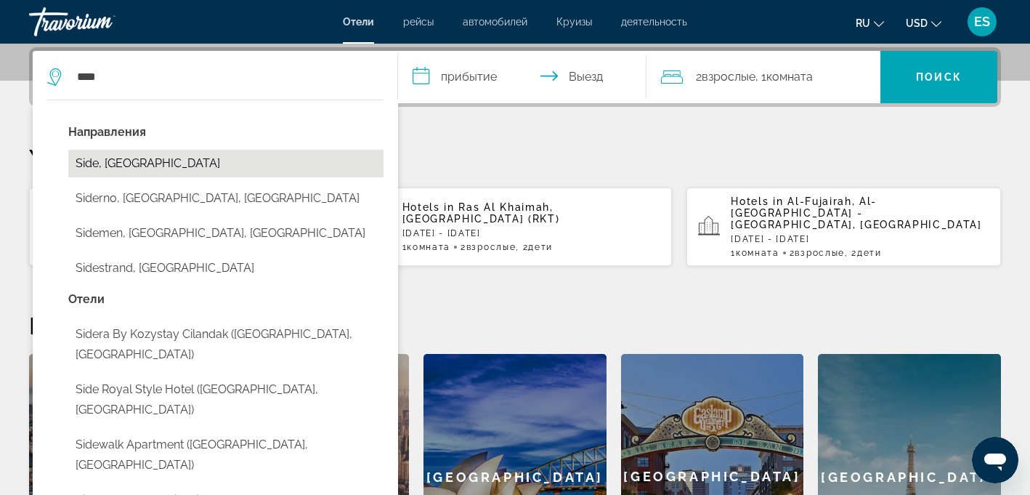
click at [203, 158] on button "Side, [GEOGRAPHIC_DATA]" at bounding box center [225, 164] width 315 height 28
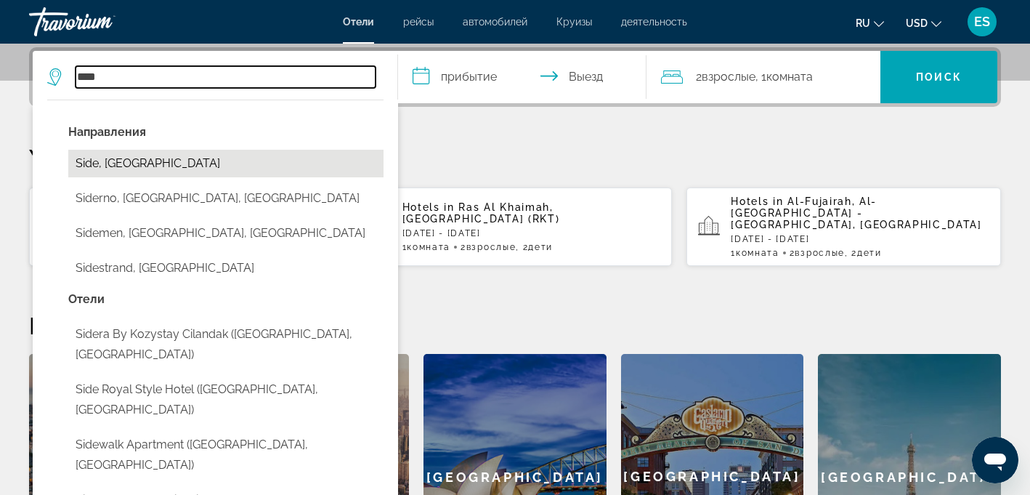
type input "**********"
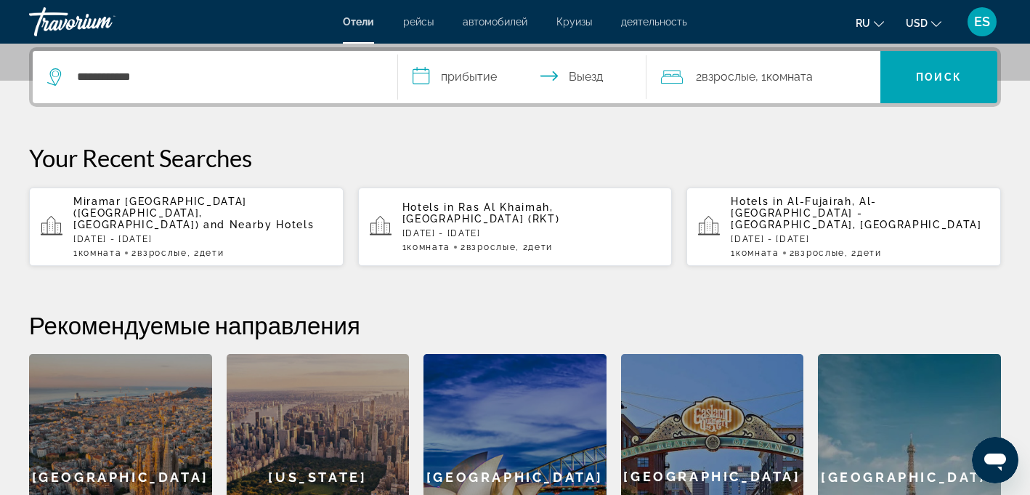
click at [455, 76] on input "**********" at bounding box center [525, 79] width 254 height 57
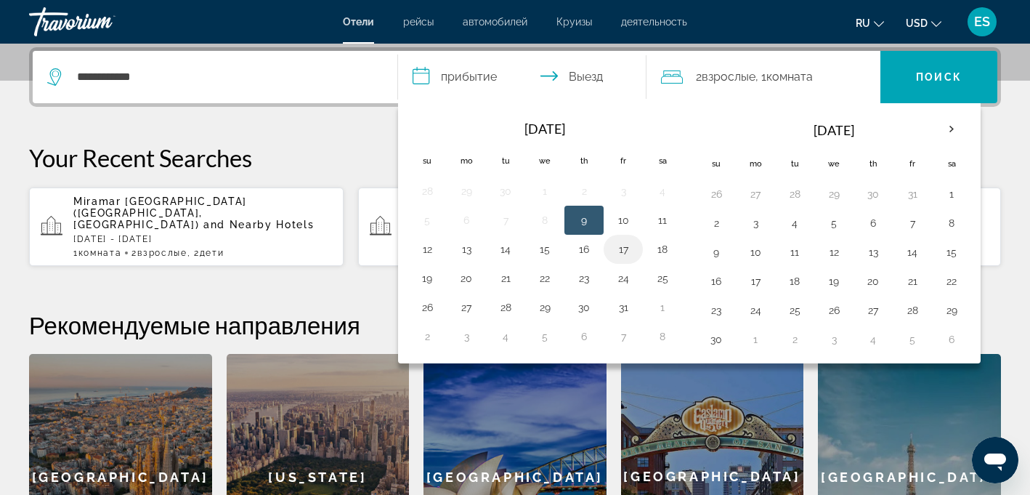
click at [628, 248] on button "17" at bounding box center [623, 249] width 23 height 20
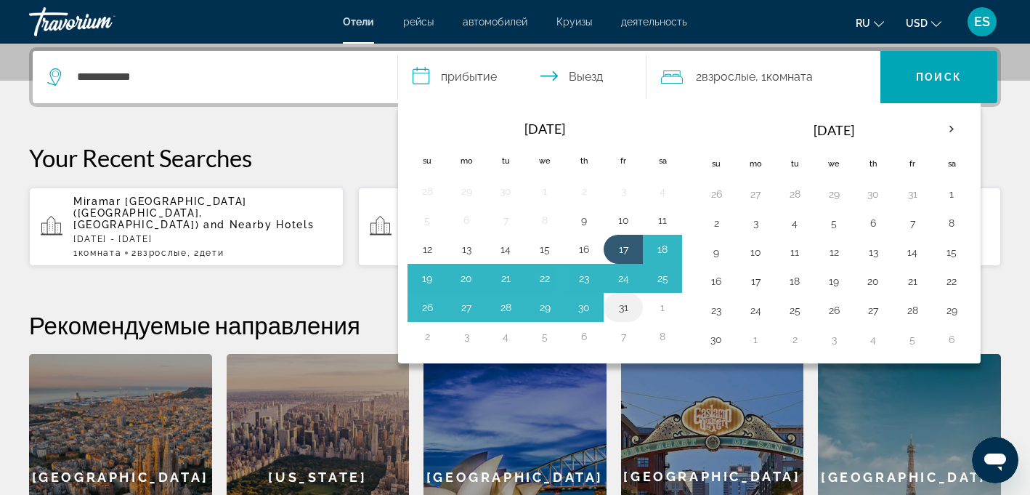
click at [623, 309] on button "31" at bounding box center [623, 307] width 23 height 20
type input "**********"
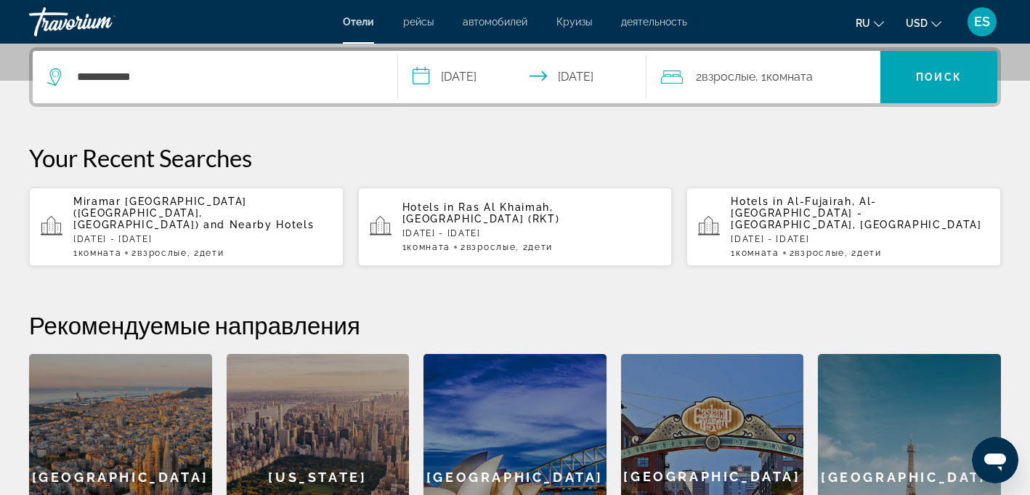
click at [811, 76] on span "Комната" at bounding box center [789, 77] width 46 height 14
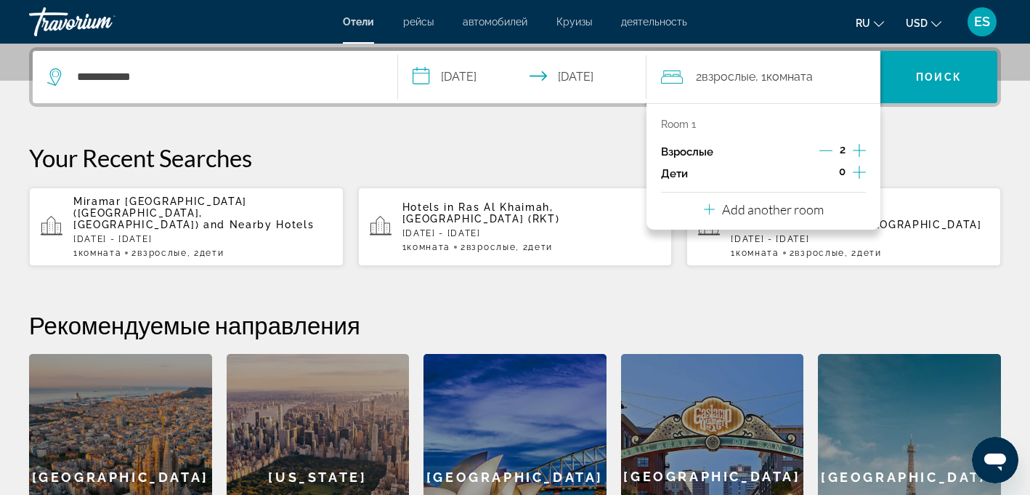
click at [859, 172] on icon "Increment children" at bounding box center [859, 172] width 13 height 13
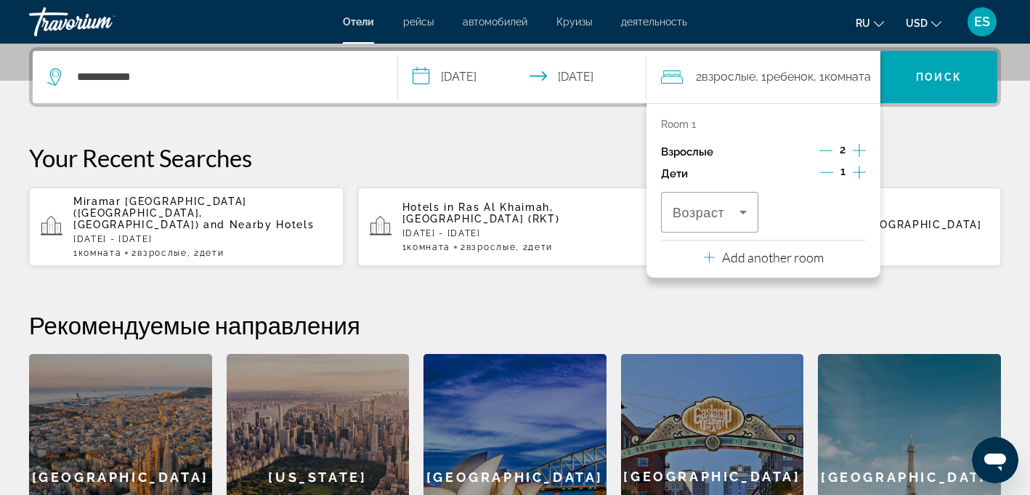
click at [859, 172] on icon "Increment children" at bounding box center [859, 172] width 13 height 13
click at [694, 223] on div "Travelers: 2 adults, 2 children" at bounding box center [710, 212] width 74 height 41
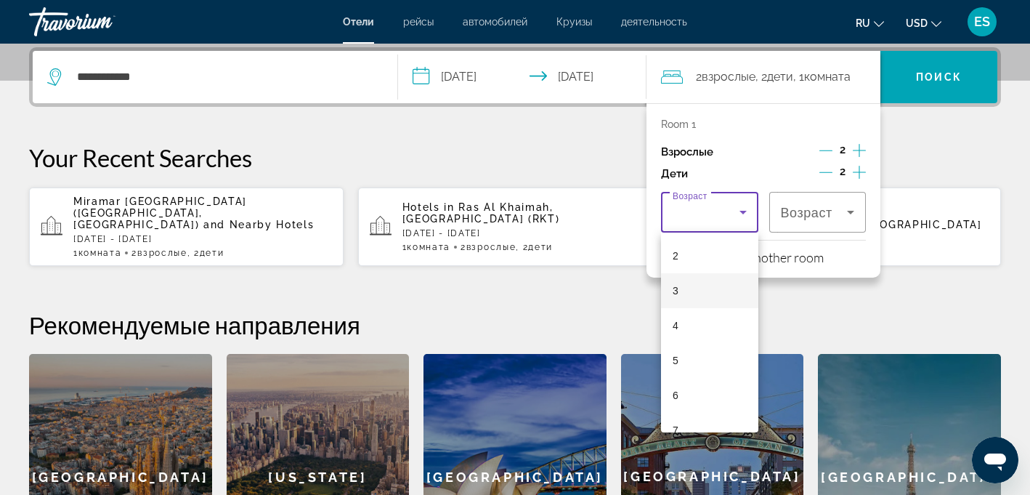
scroll to position [73, 0]
click at [688, 384] on mat-option "6" at bounding box center [709, 391] width 97 height 35
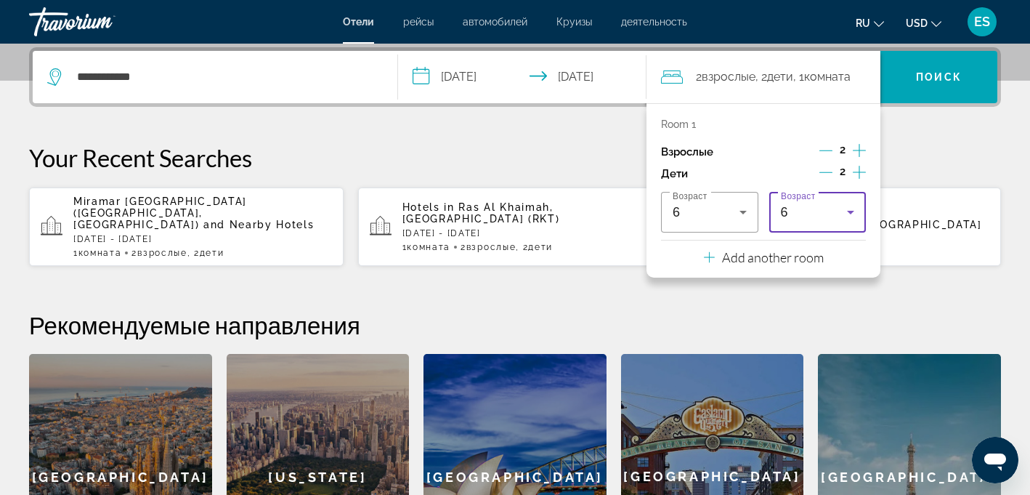
click at [829, 214] on div "6" at bounding box center [814, 211] width 67 height 17
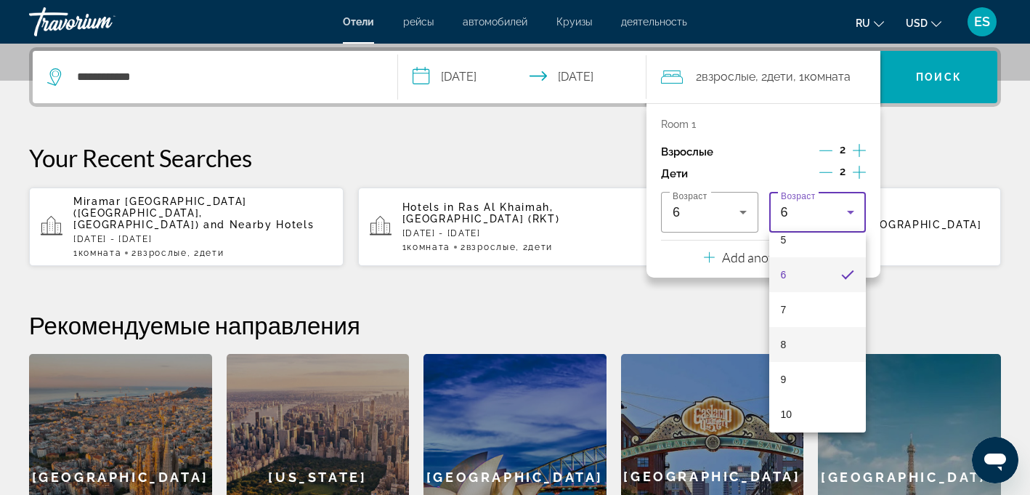
scroll to position [244, 0]
click at [807, 360] on mat-option "10" at bounding box center [817, 360] width 97 height 35
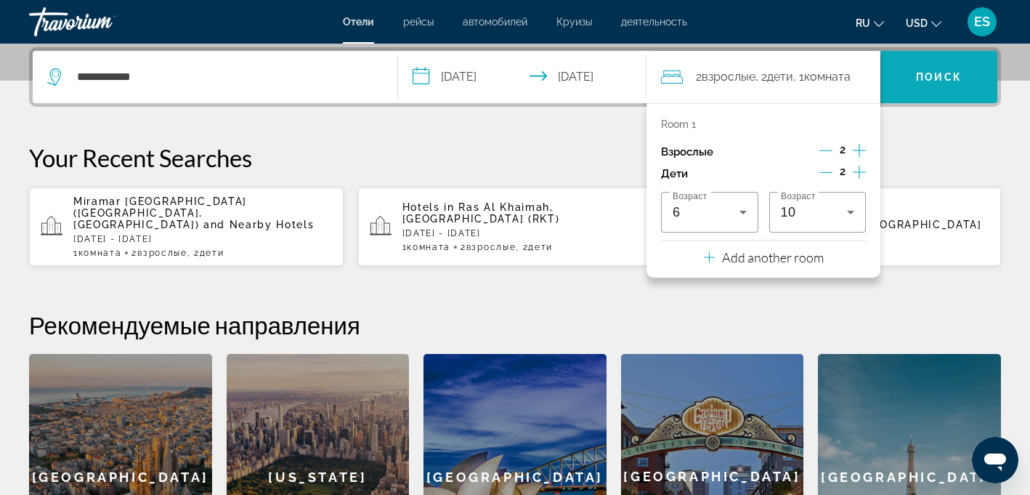
click at [933, 75] on span "Поиск" at bounding box center [939, 77] width 46 height 12
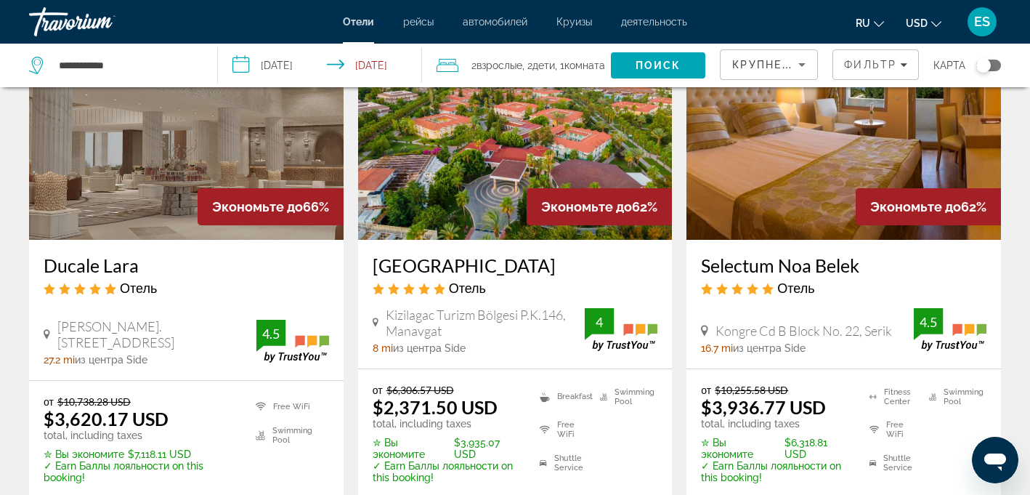
scroll to position [127, 0]
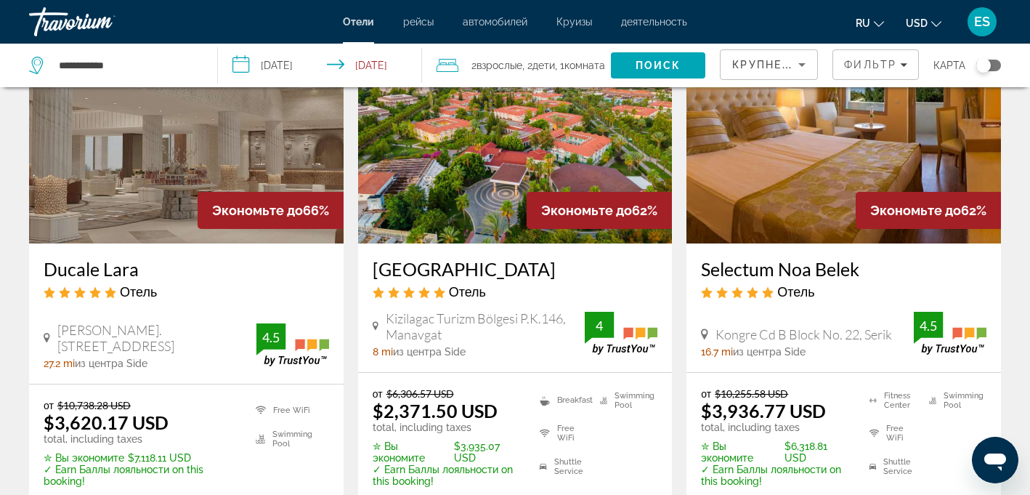
click at [487, 175] on img "Main content" at bounding box center [515, 127] width 315 height 232
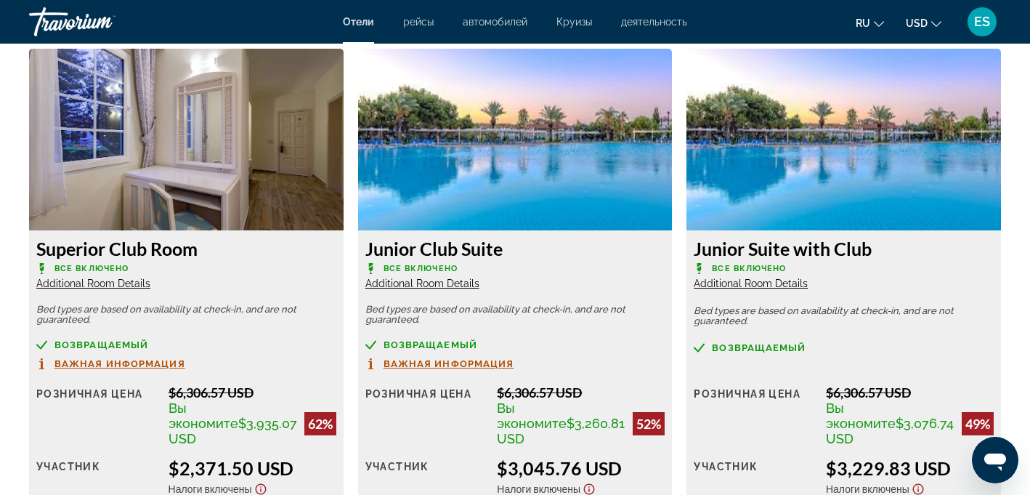
scroll to position [2004, 0]
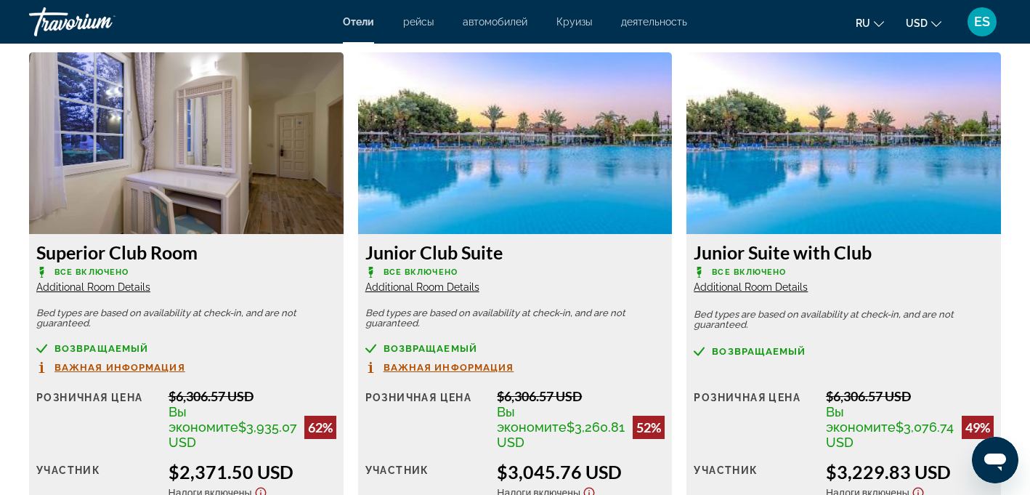
click at [214, 136] on img "Main content" at bounding box center [186, 143] width 315 height 182
click at [110, 288] on span "Additional Room Details" at bounding box center [93, 287] width 114 height 12
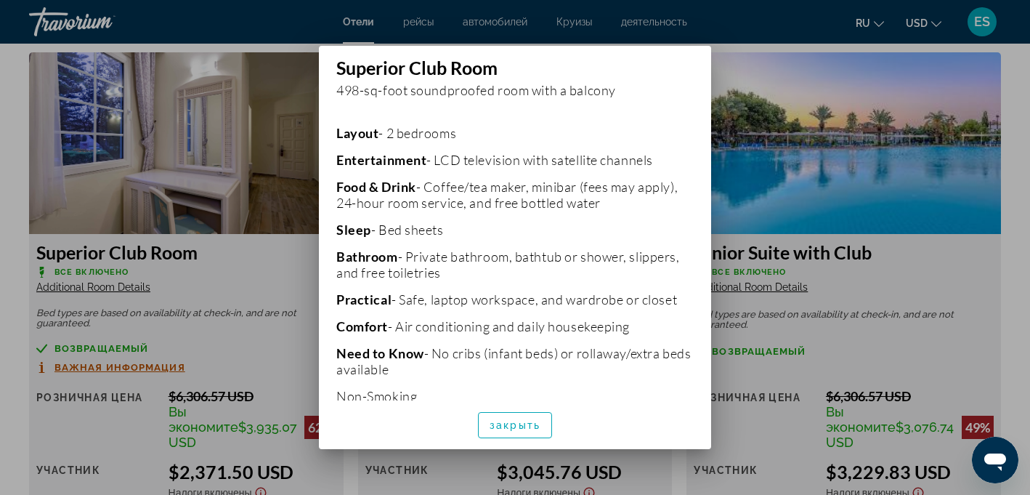
scroll to position [337, 0]
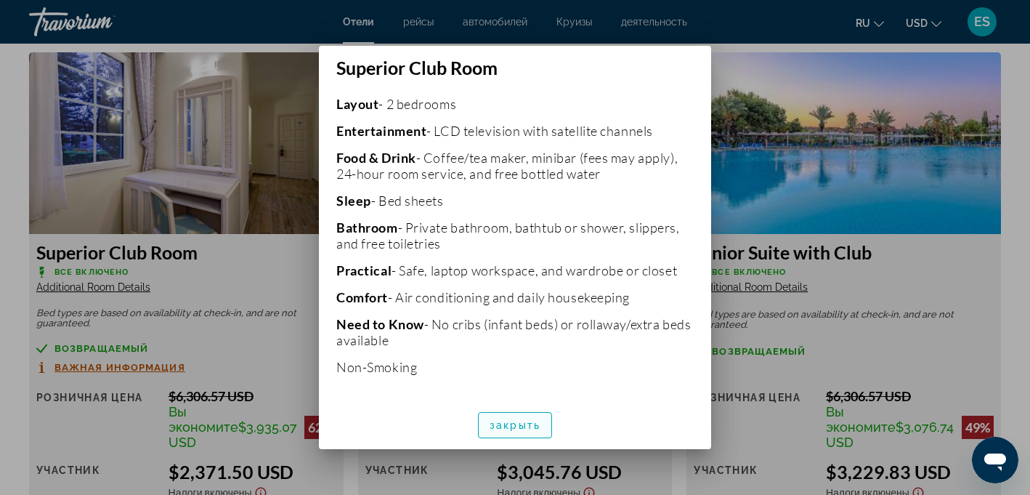
click at [520, 421] on span "закрыть" at bounding box center [515, 425] width 51 height 12
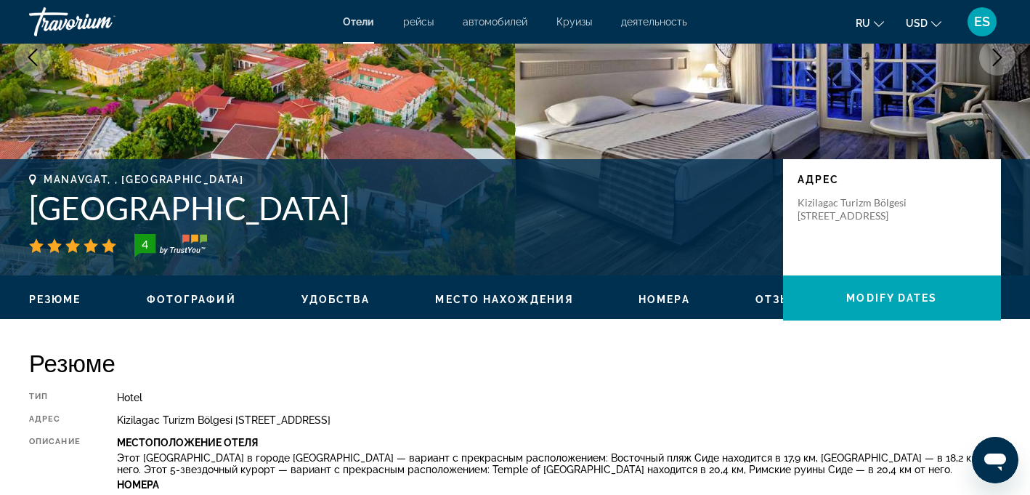
scroll to position [230, 0]
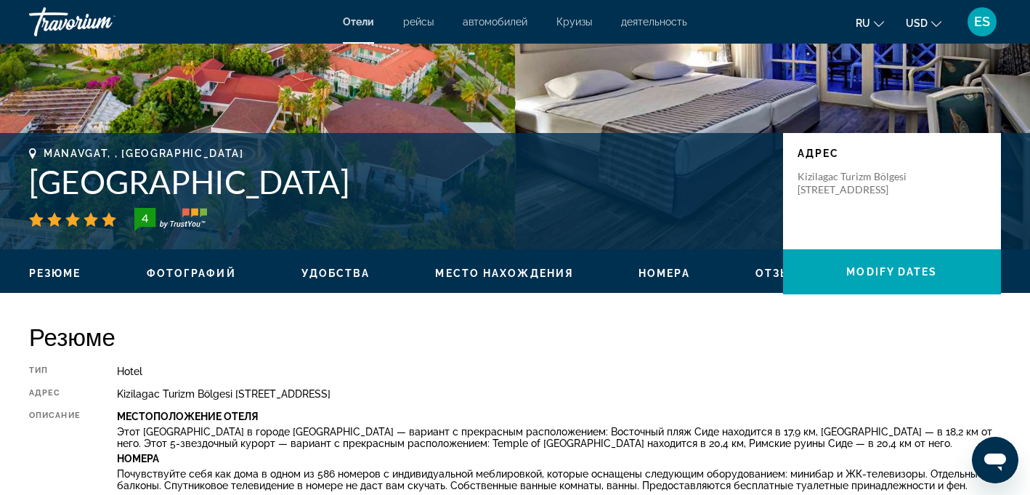
click at [26, 181] on div "Manavgat, , [GEOGRAPHIC_DATA] Euphoria [GEOGRAPHIC_DATA] 4 адрес Kizilagac Turi…" at bounding box center [515, 190] width 1030 height 87
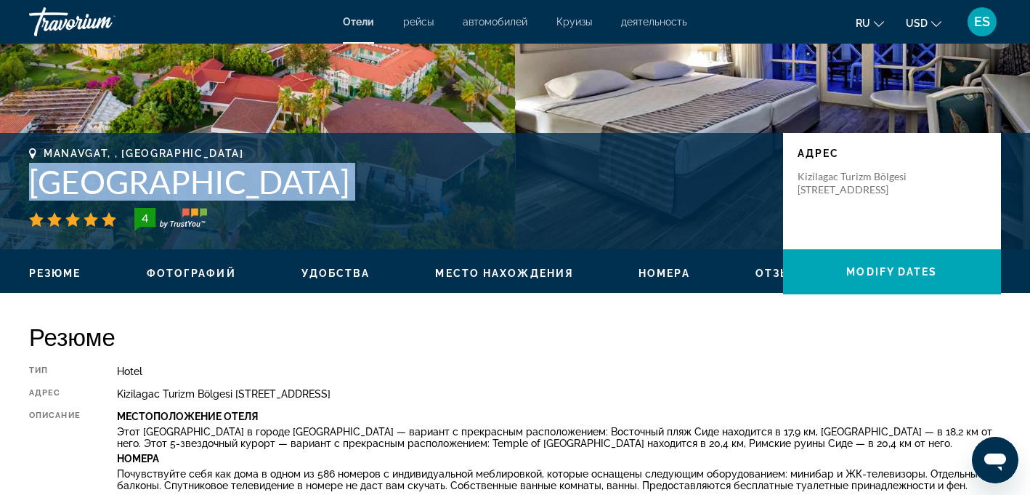
drag, startPoint x: 26, startPoint y: 181, endPoint x: 440, endPoint y: 195, distance: 414.3
click at [440, 195] on div "Manavgat, , [GEOGRAPHIC_DATA] Euphoria [GEOGRAPHIC_DATA] 4 адрес Kizilagac Turi…" at bounding box center [515, 190] width 1030 height 87
copy div "[GEOGRAPHIC_DATA]"
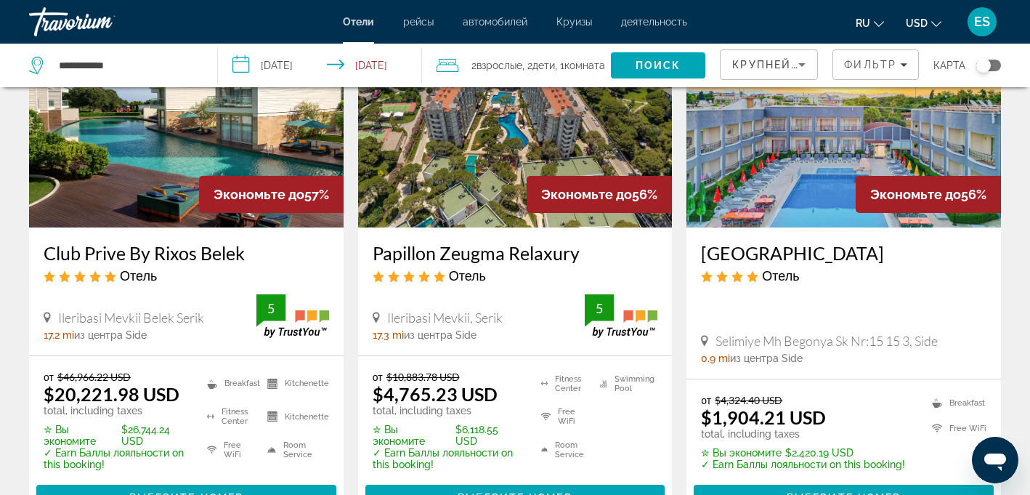
scroll to position [1874, 0]
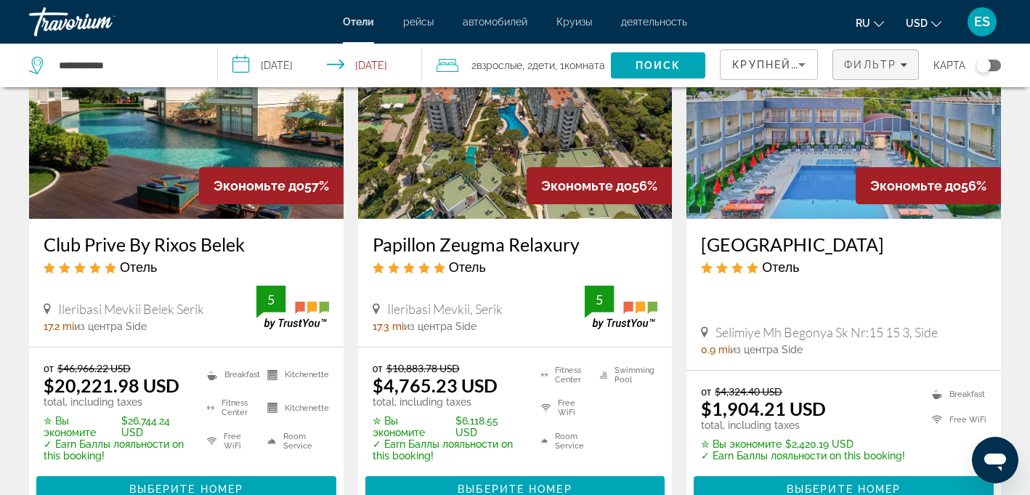
click at [850, 66] on span "Фильтр" at bounding box center [870, 65] width 52 height 12
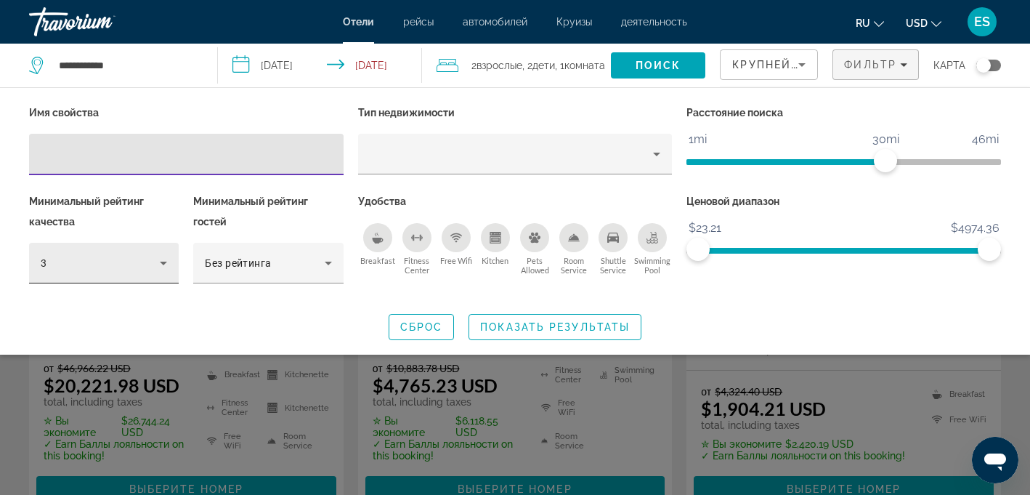
click at [143, 250] on div "3" at bounding box center [104, 263] width 126 height 41
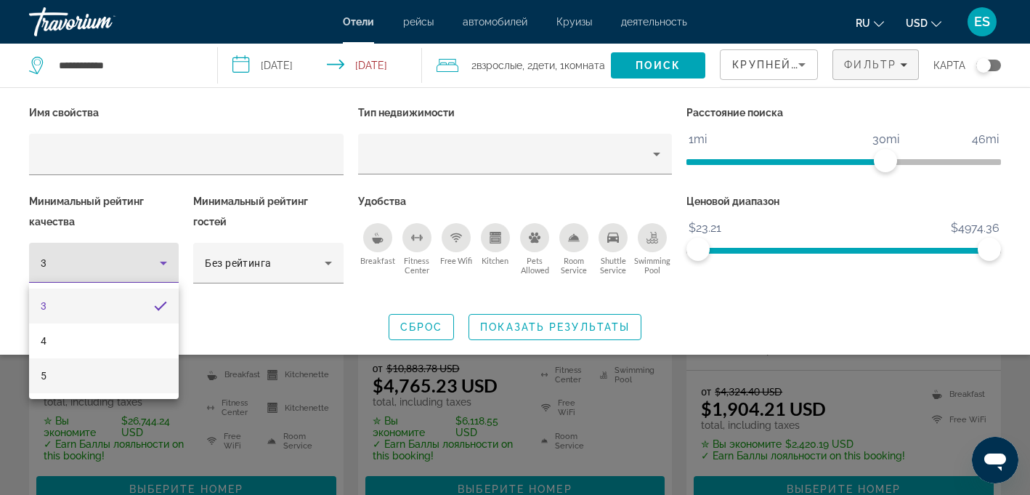
click at [104, 375] on mat-option "5" at bounding box center [104, 375] width 150 height 35
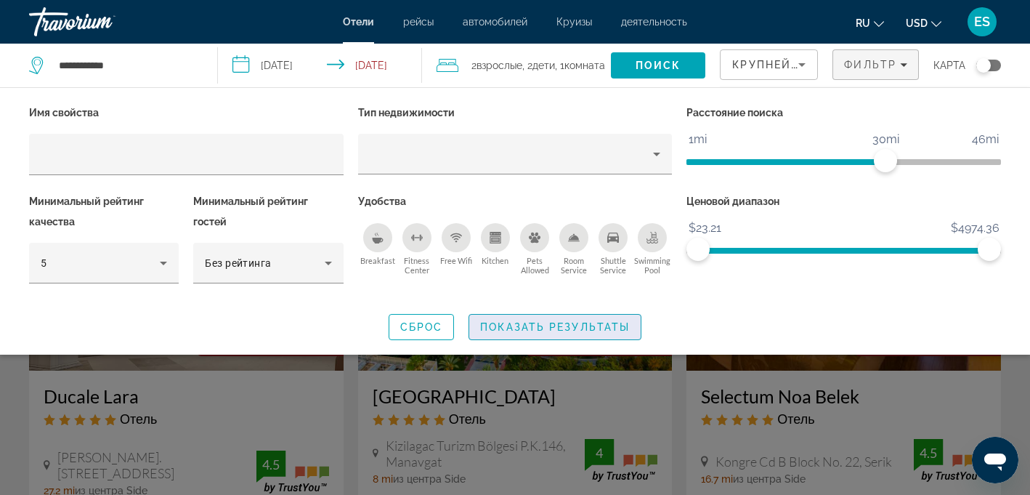
click at [558, 324] on span "Показать результаты" at bounding box center [555, 327] width 150 height 12
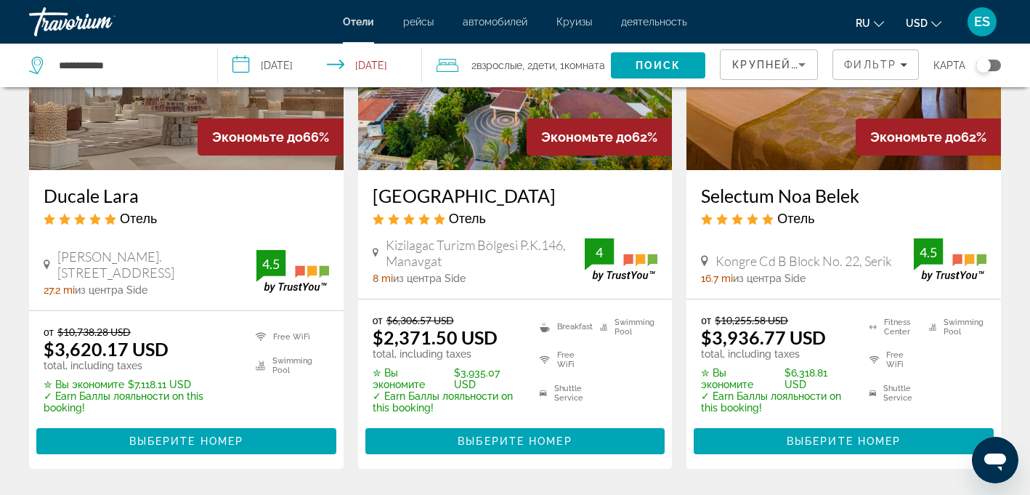
scroll to position [202, 0]
